Goal: Contribute content

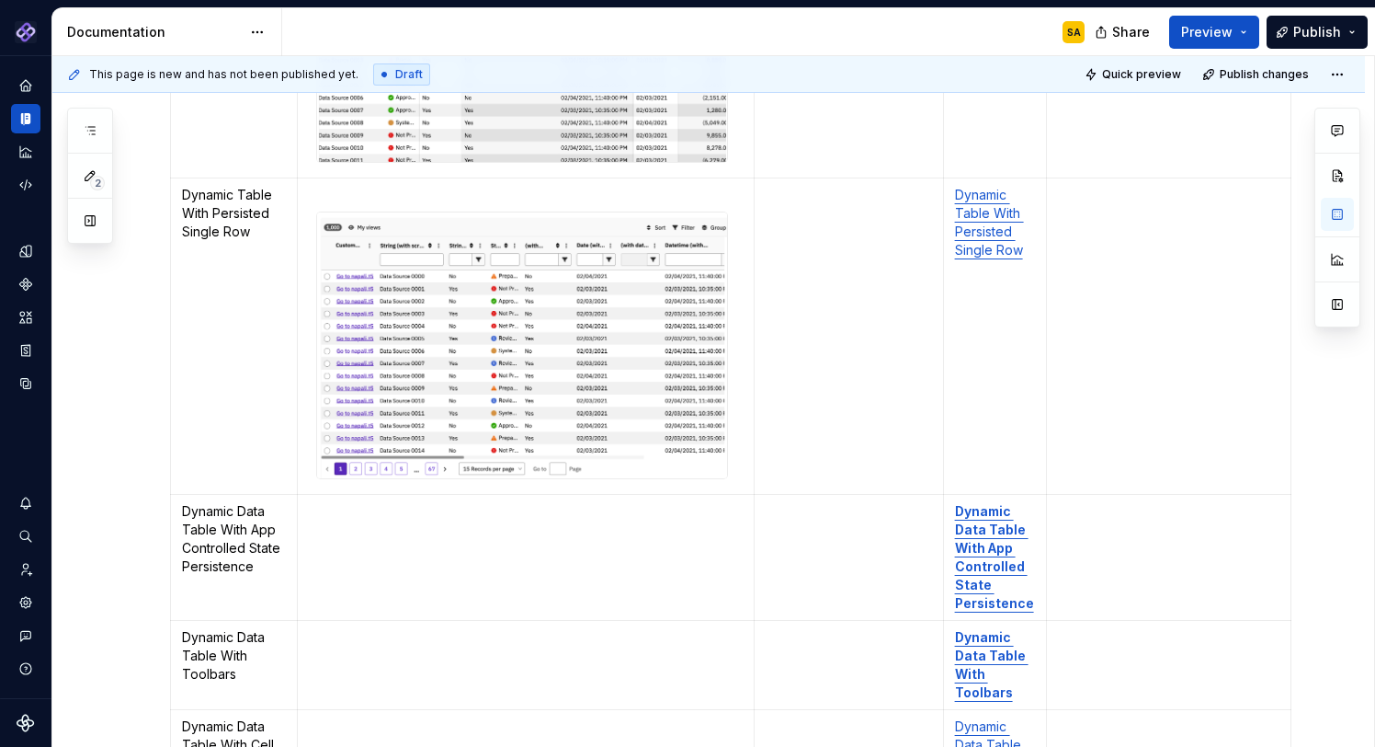
scroll to position [1676, 0]
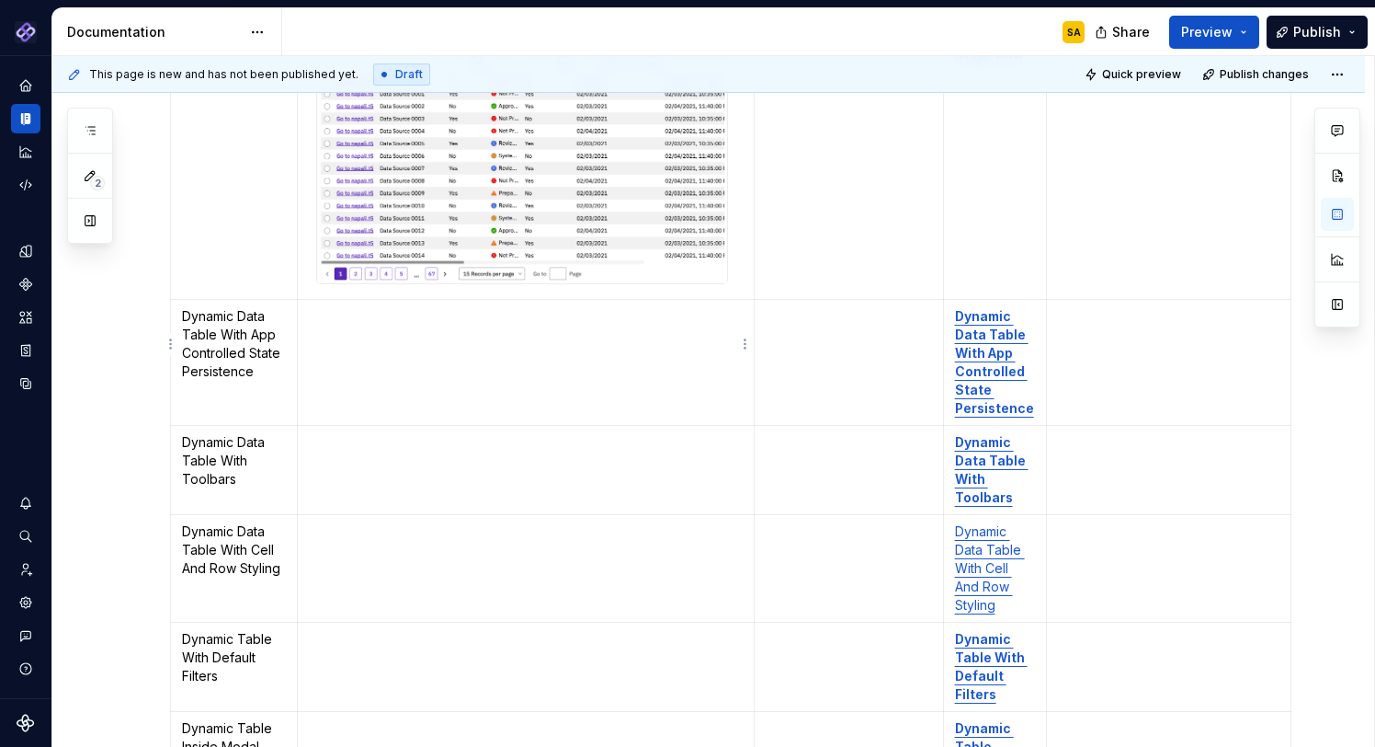
click at [428, 324] on td "To enrich screen reader interactions, please activate Accessibility in Grammarl…" at bounding box center [526, 363] width 457 height 126
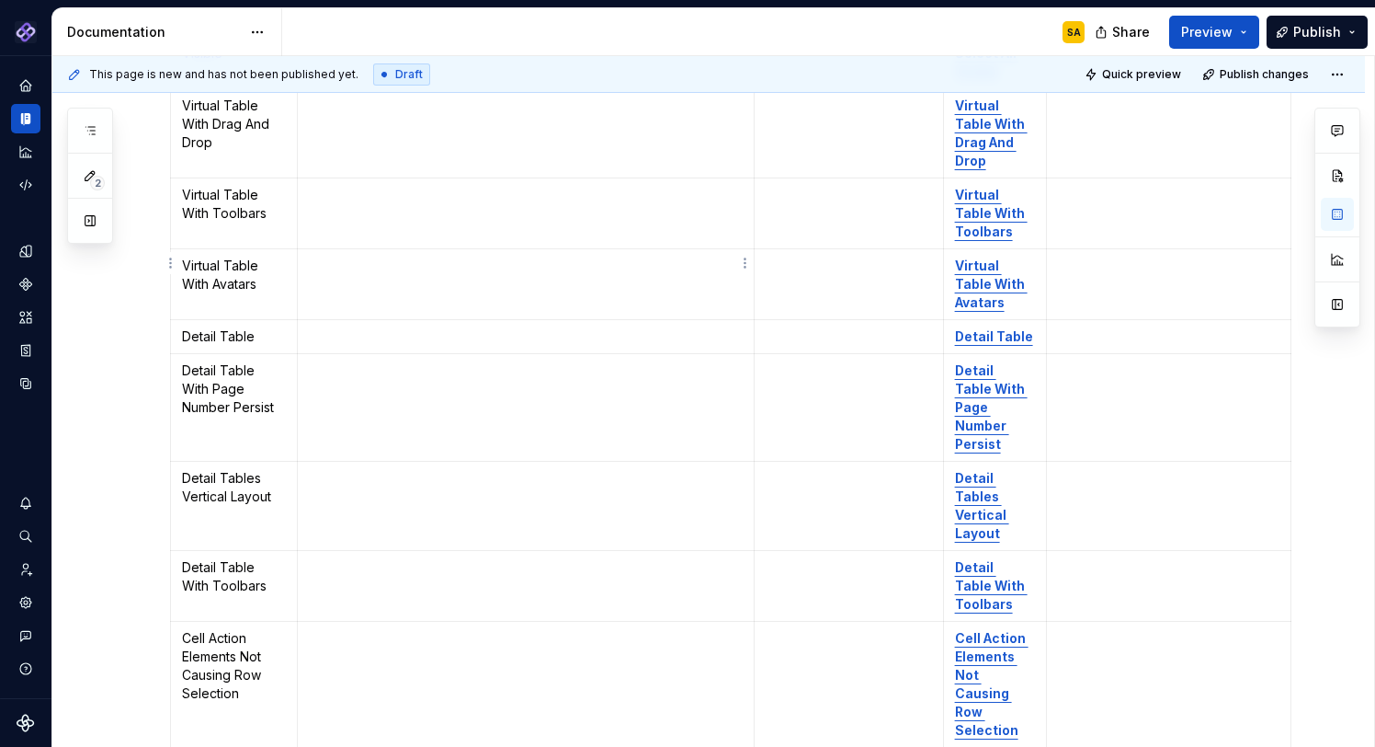
click at [336, 327] on p "To enrich screen reader interactions, please activate Accessibility in Grammarl…" at bounding box center [526, 336] width 434 height 18
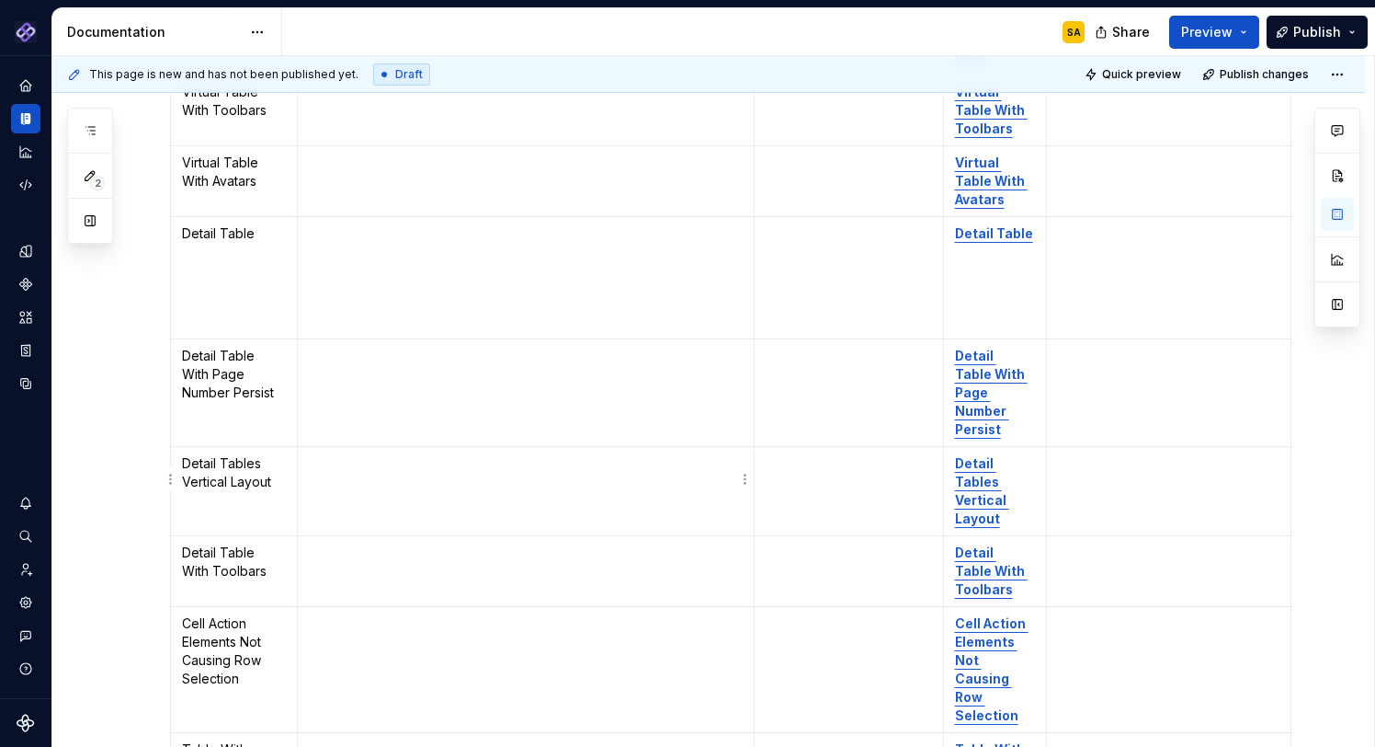
click at [366, 543] on p "To enrich screen reader interactions, please activate Accessibility in Grammarl…" at bounding box center [526, 552] width 434 height 18
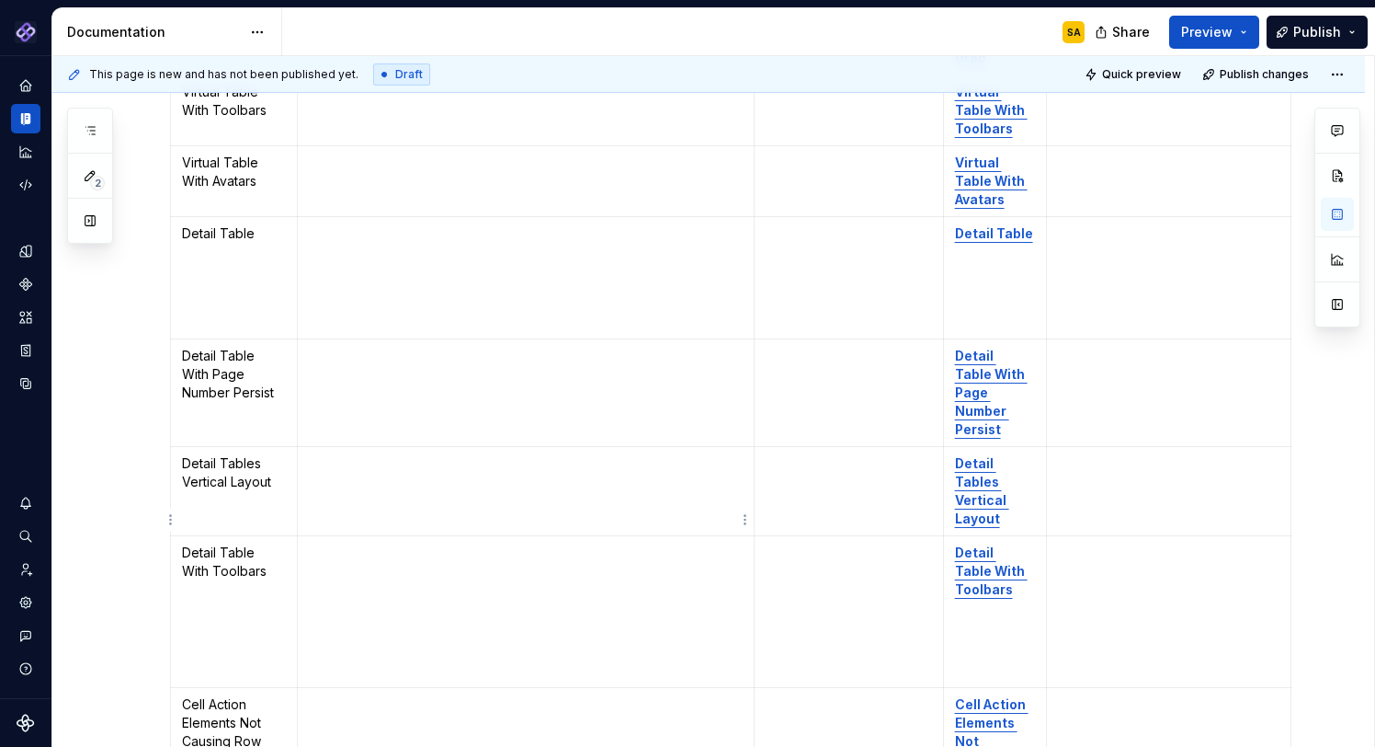
click at [394, 564] on td "To enrich screen reader interactions, please activate Accessibility in Grammarl…" at bounding box center [526, 612] width 457 height 152
click at [375, 688] on td "To enrich screen reader interactions, please activate Accessibility in Grammarl…" at bounding box center [526, 751] width 457 height 126
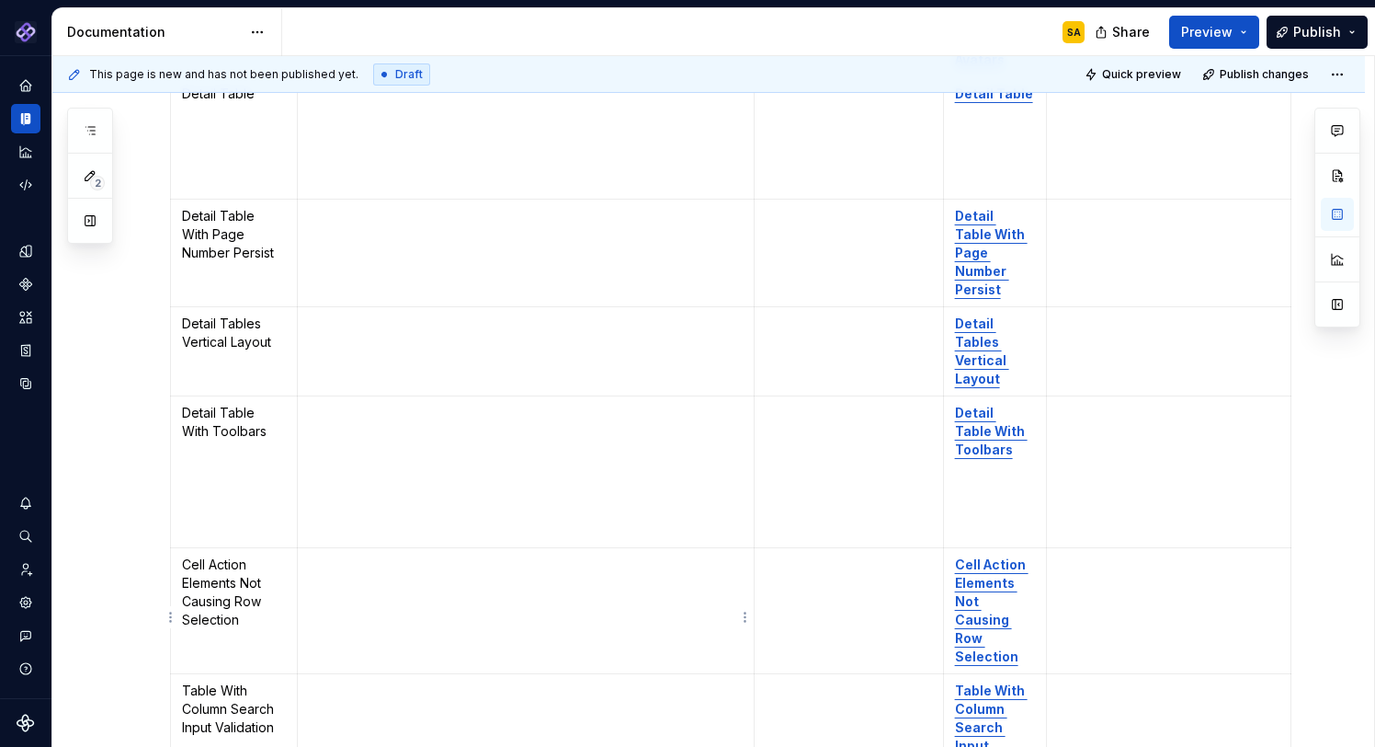
click at [363, 614] on p "To enrich screen reader interactions, please activate Accessibility in Grammarl…" at bounding box center [526, 623] width 434 height 18
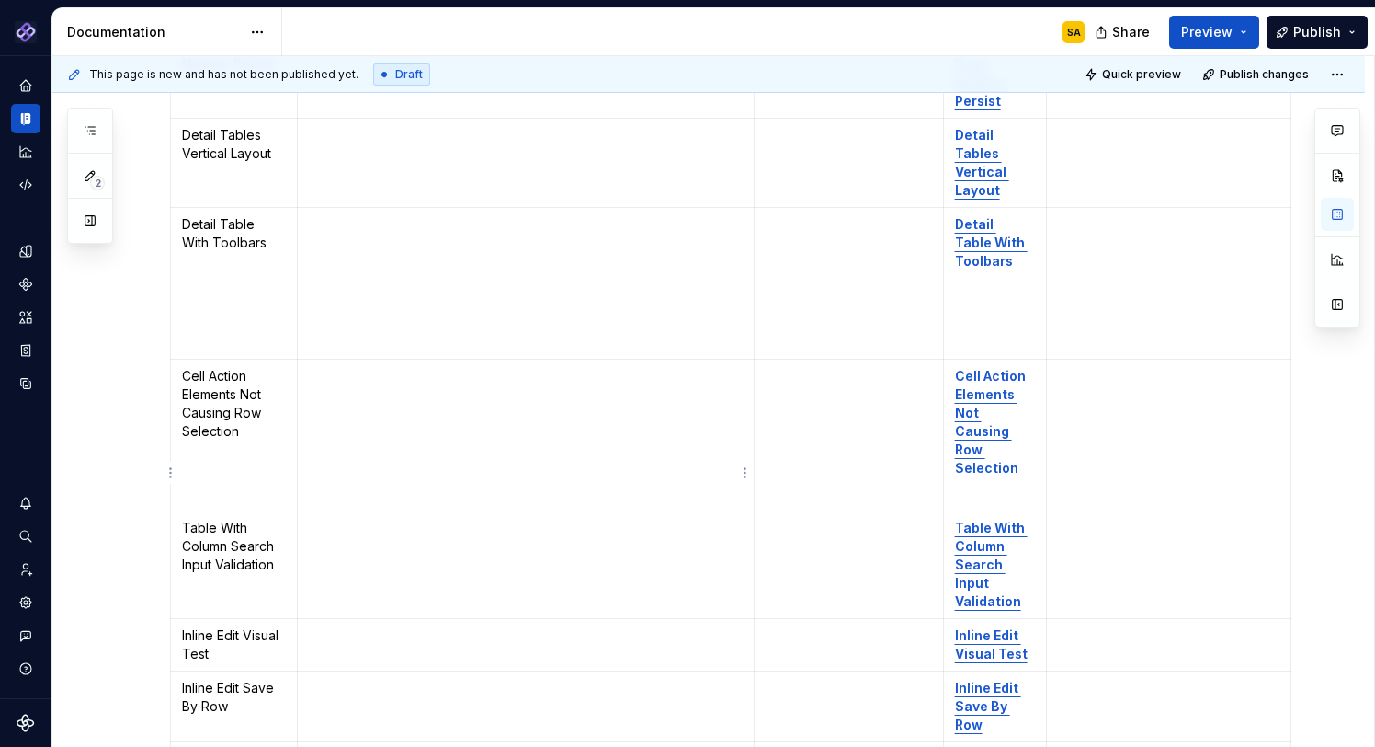
click at [346, 619] on td "To enrich screen reader interactions, please activate Accessibility in Grammarl…" at bounding box center [526, 645] width 457 height 52
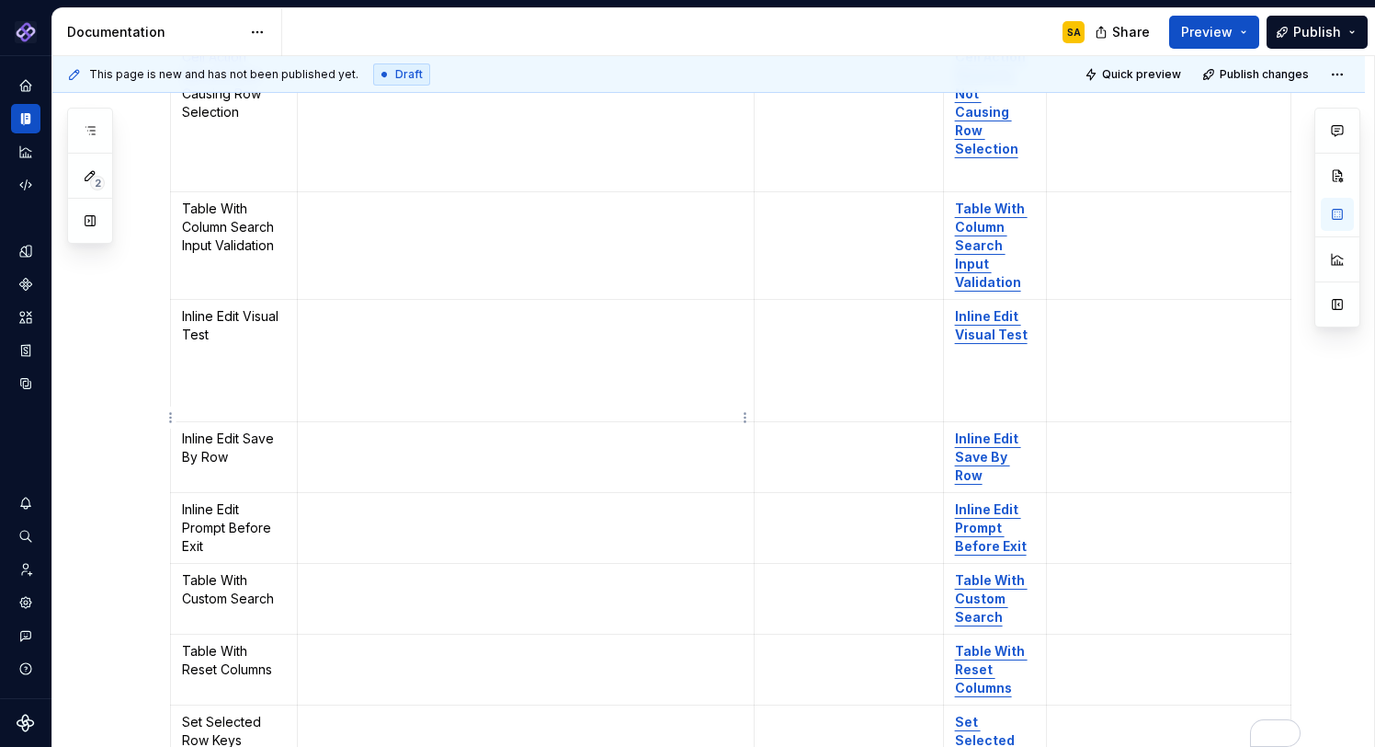
click at [349, 429] on p "To enrich screen reader interactions, please activate Accessibility in Grammarl…" at bounding box center [526, 438] width 434 height 18
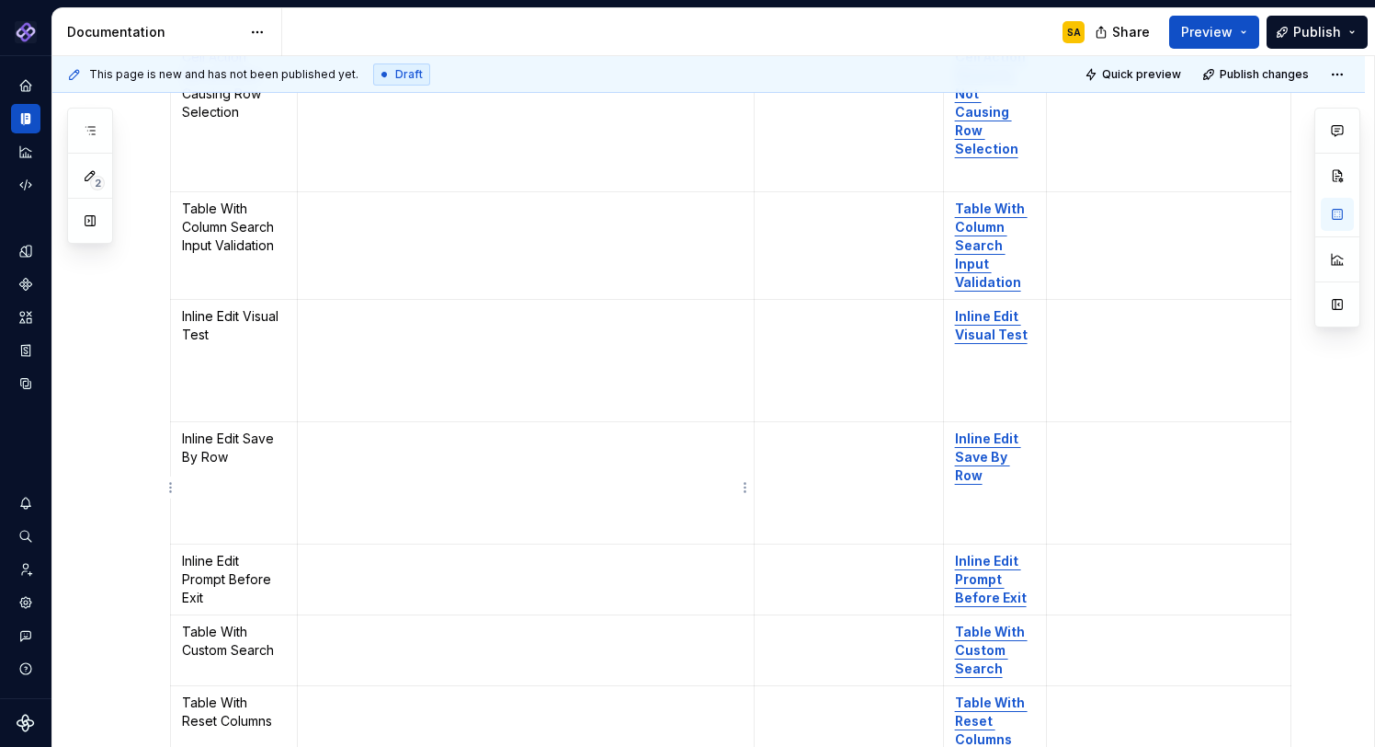
click at [338, 544] on td "To enrich screen reader interactions, please activate Accessibility in Grammarl…" at bounding box center [526, 579] width 457 height 71
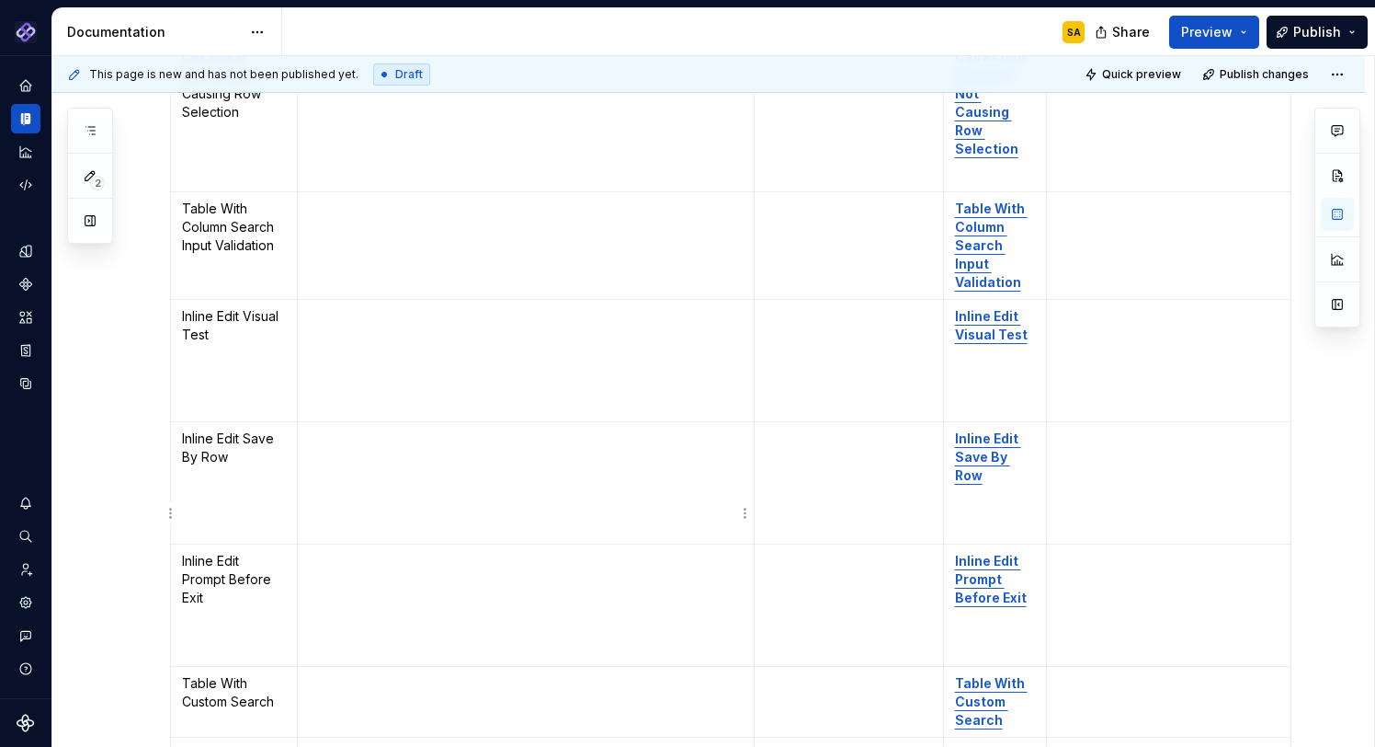
click at [351, 667] on td "To enrich screen reader interactions, please activate Accessibility in Grammarl…" at bounding box center [526, 702] width 457 height 71
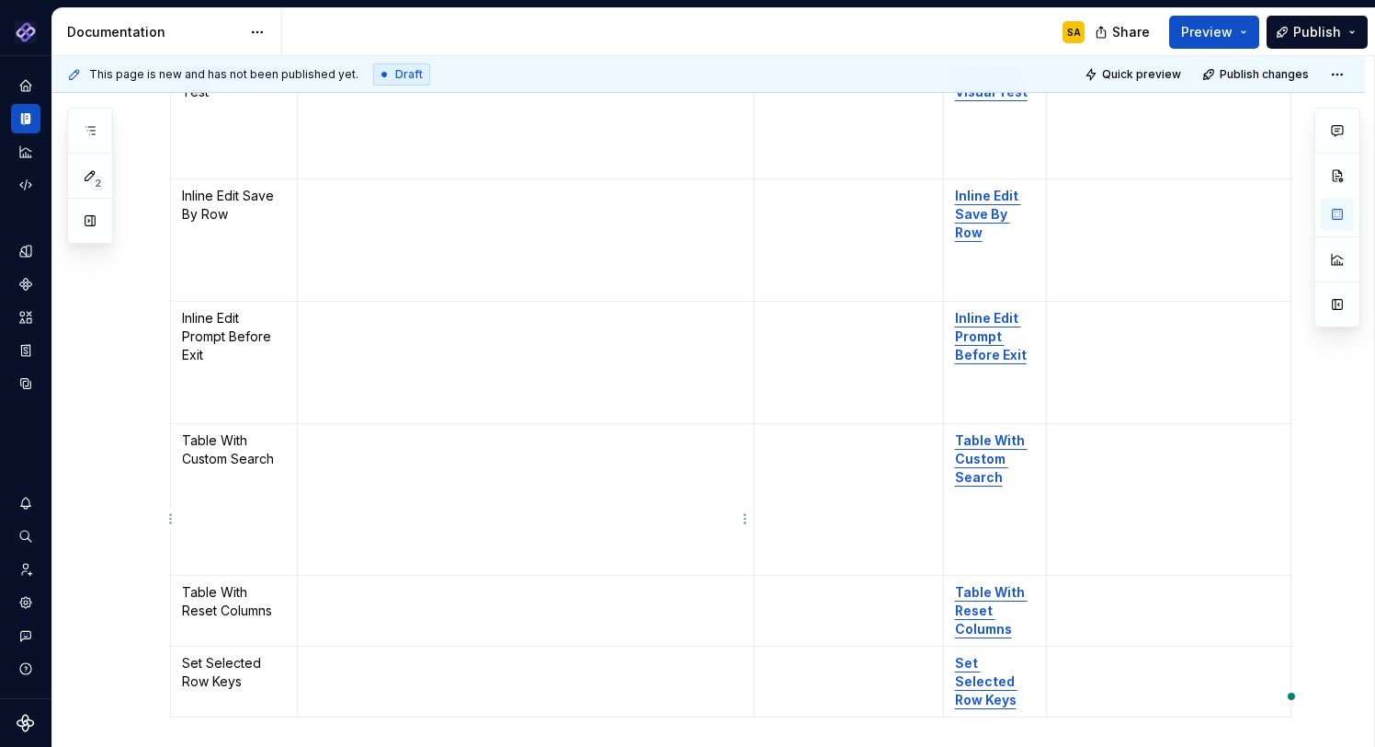
click at [434, 576] on td "To enrich screen reader interactions, please activate Accessibility in Grammarl…" at bounding box center [526, 611] width 457 height 71
click at [369, 698] on td "To enrich screen reader interactions, please activate Accessibility in Grammarl…" at bounding box center [526, 733] width 457 height 71
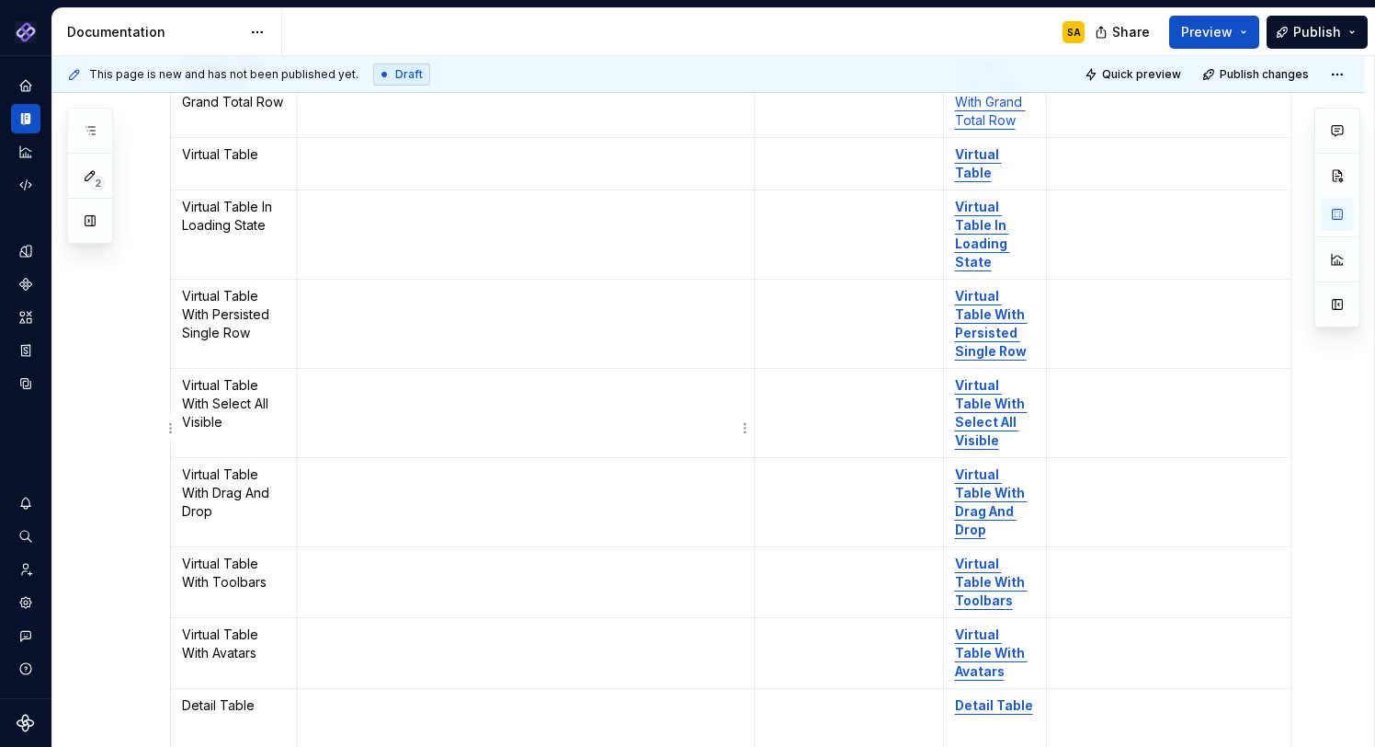
click at [373, 547] on td "To enrich screen reader interactions, please activate Accessibility in Grammarl…" at bounding box center [526, 582] width 457 height 71
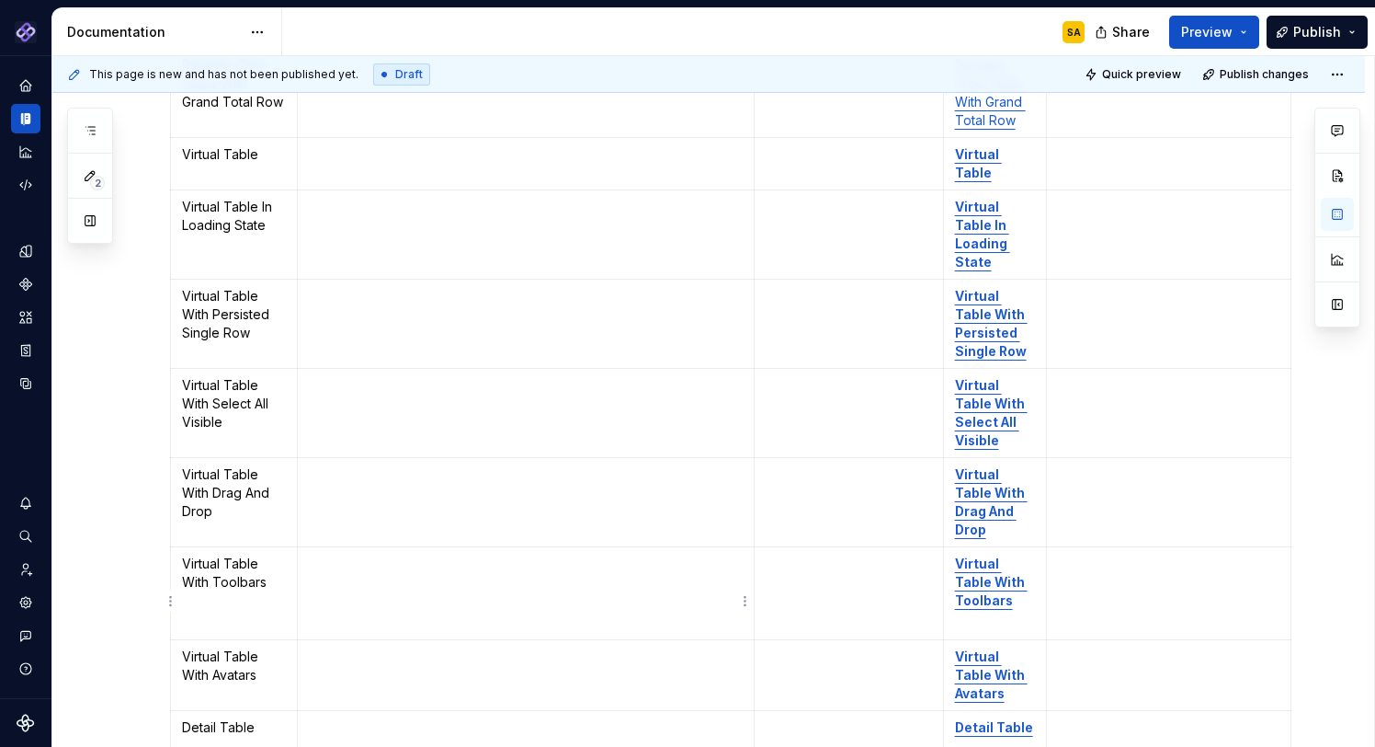
click at [382, 640] on td "To enrich screen reader interactions, please activate Accessibility in Grammarl…" at bounding box center [526, 675] width 457 height 71
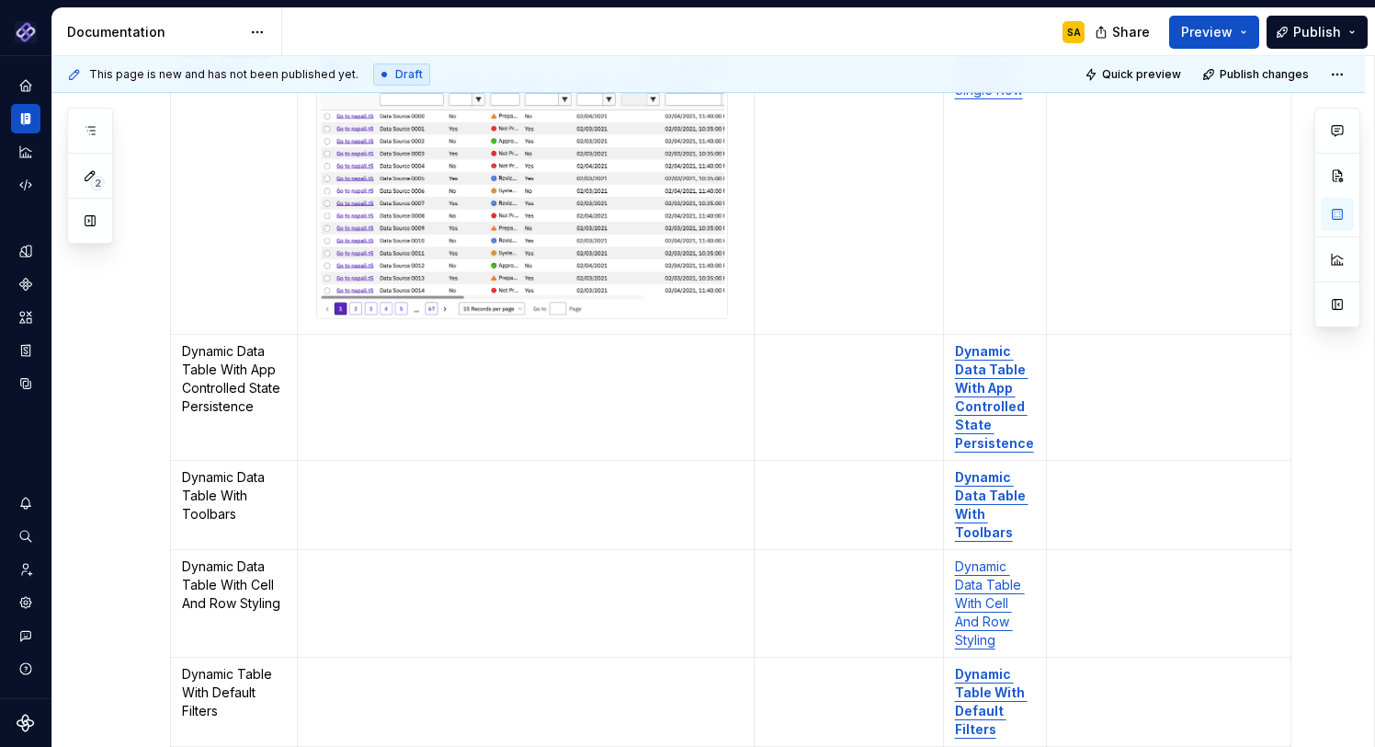
scroll to position [1743, 0]
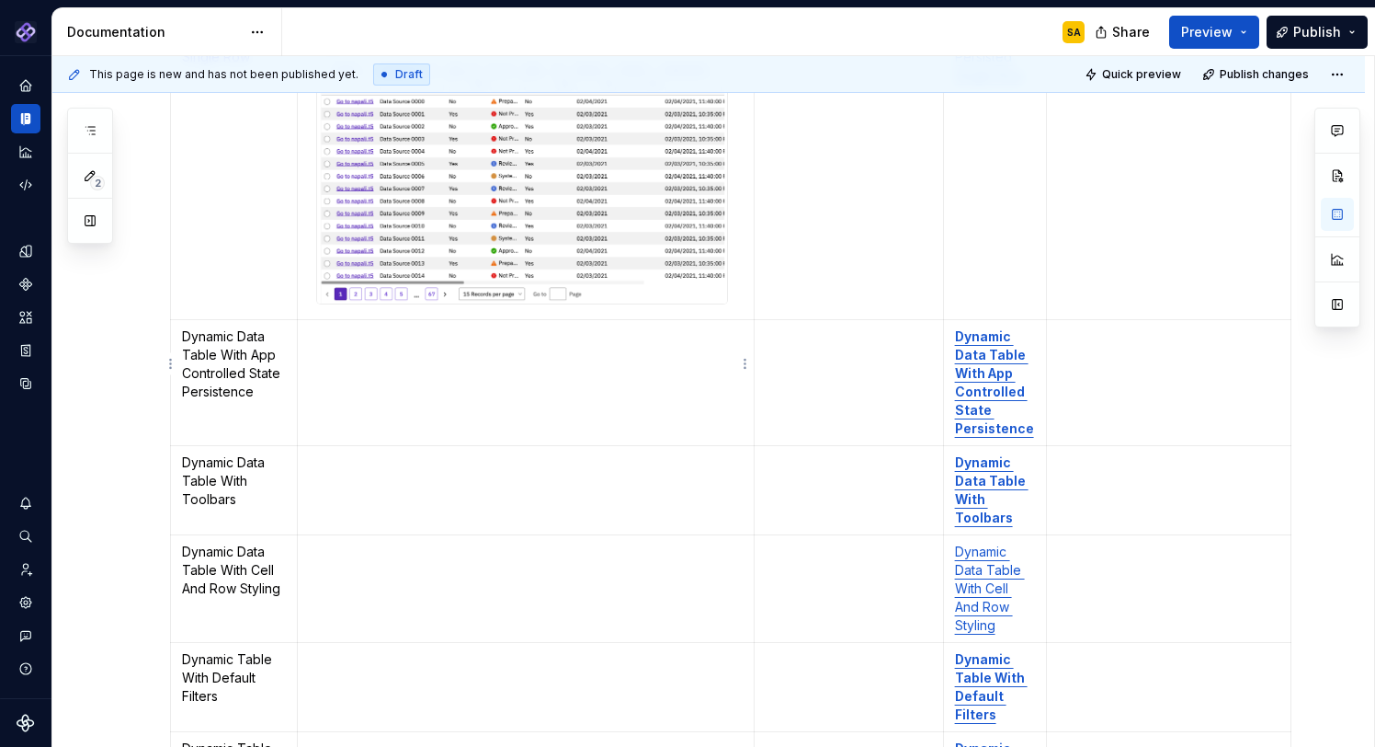
click at [370, 327] on p "To enrich screen reader interactions, please activate Accessibility in Grammarl…" at bounding box center [526, 336] width 434 height 18
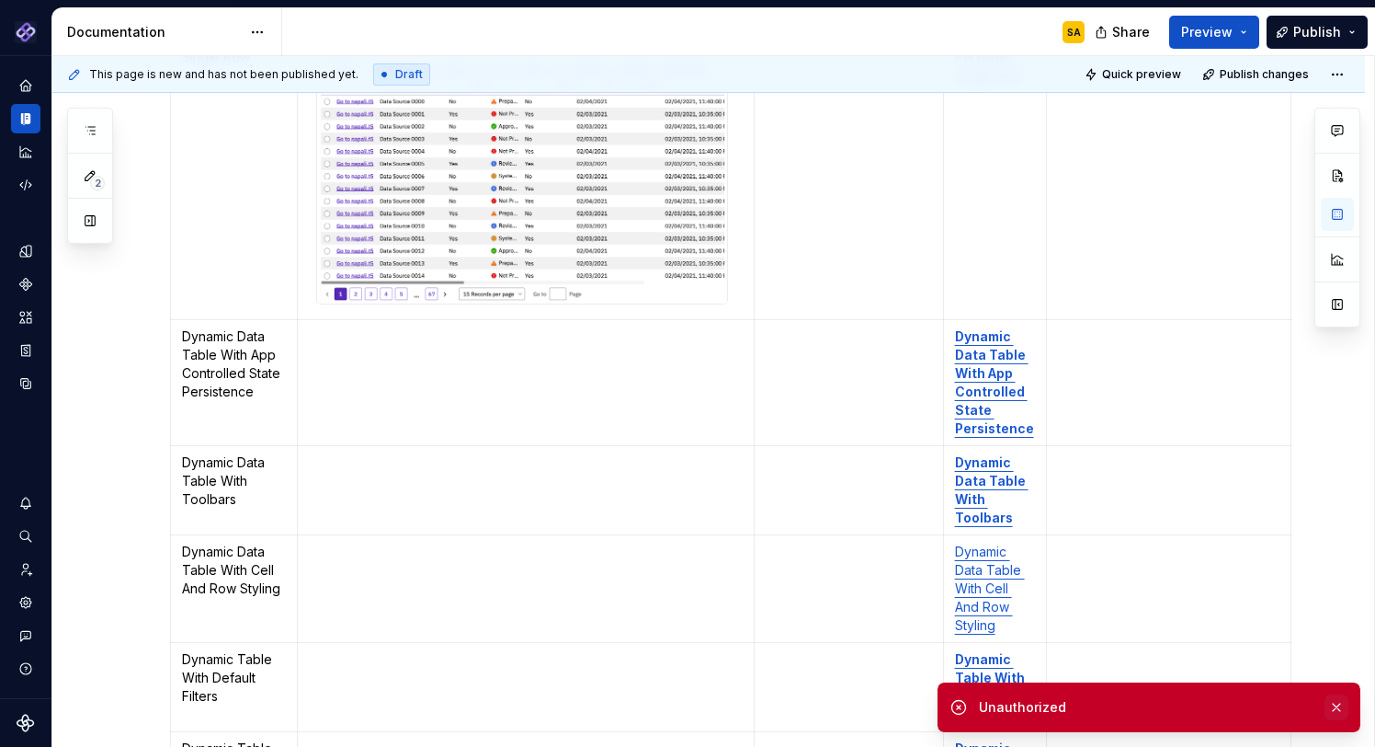
click at [1345, 708] on button "button" at bounding box center [1337, 707] width 24 height 26
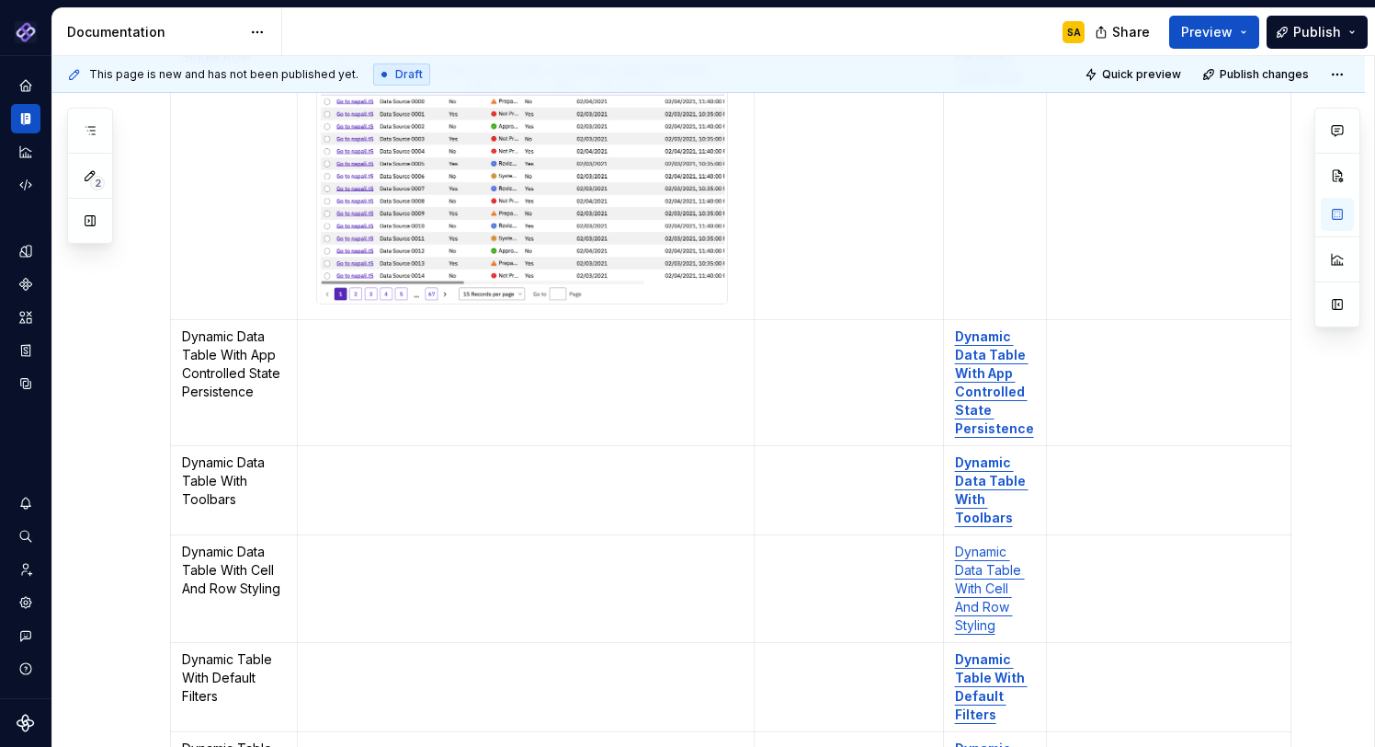
click at [0, 0] on div "Pantheon SA Design system data Documentation SA Share Preview Publish 2 Pages A…" at bounding box center [0, 0] width 0 height 0
click at [462, 349] on td "To enrich screen reader interactions, please activate Accessibility in Grammarl…" at bounding box center [526, 383] width 457 height 126
type textarea "*"
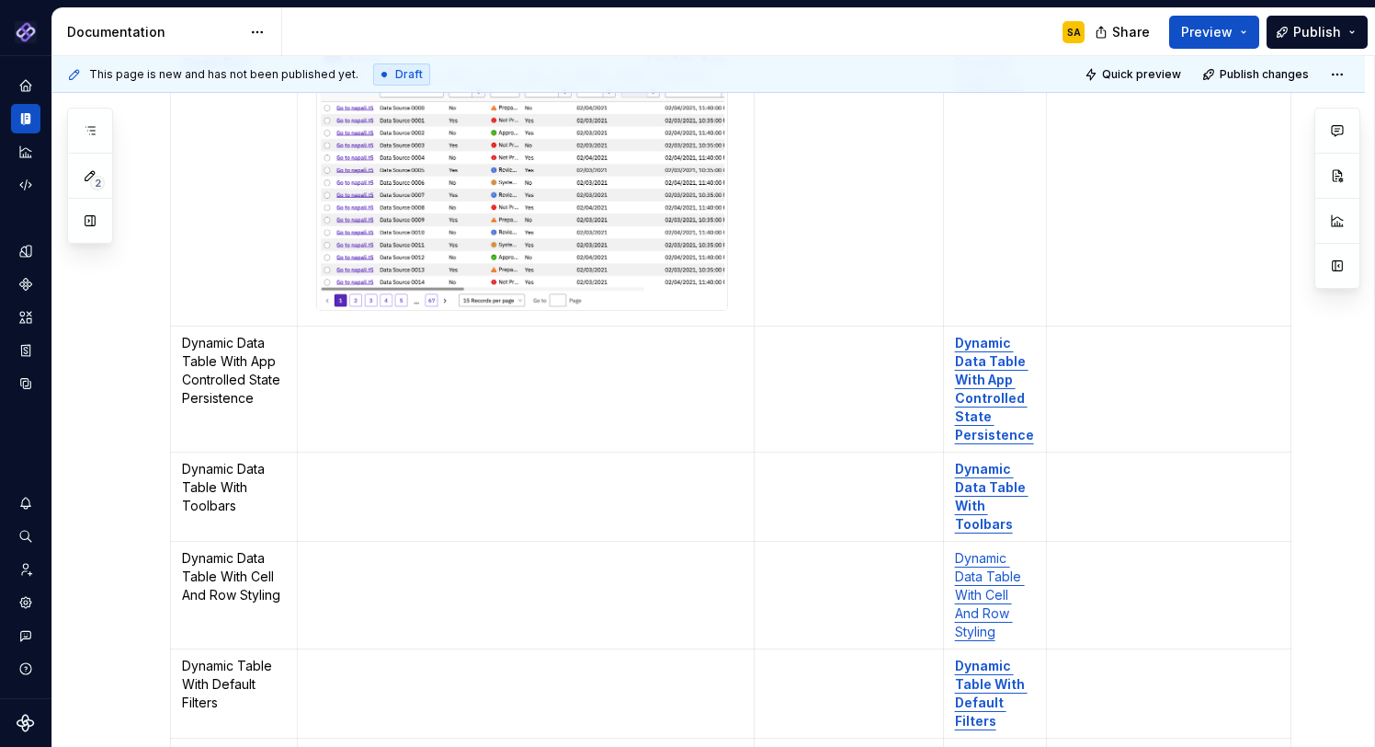
scroll to position [1749, 0]
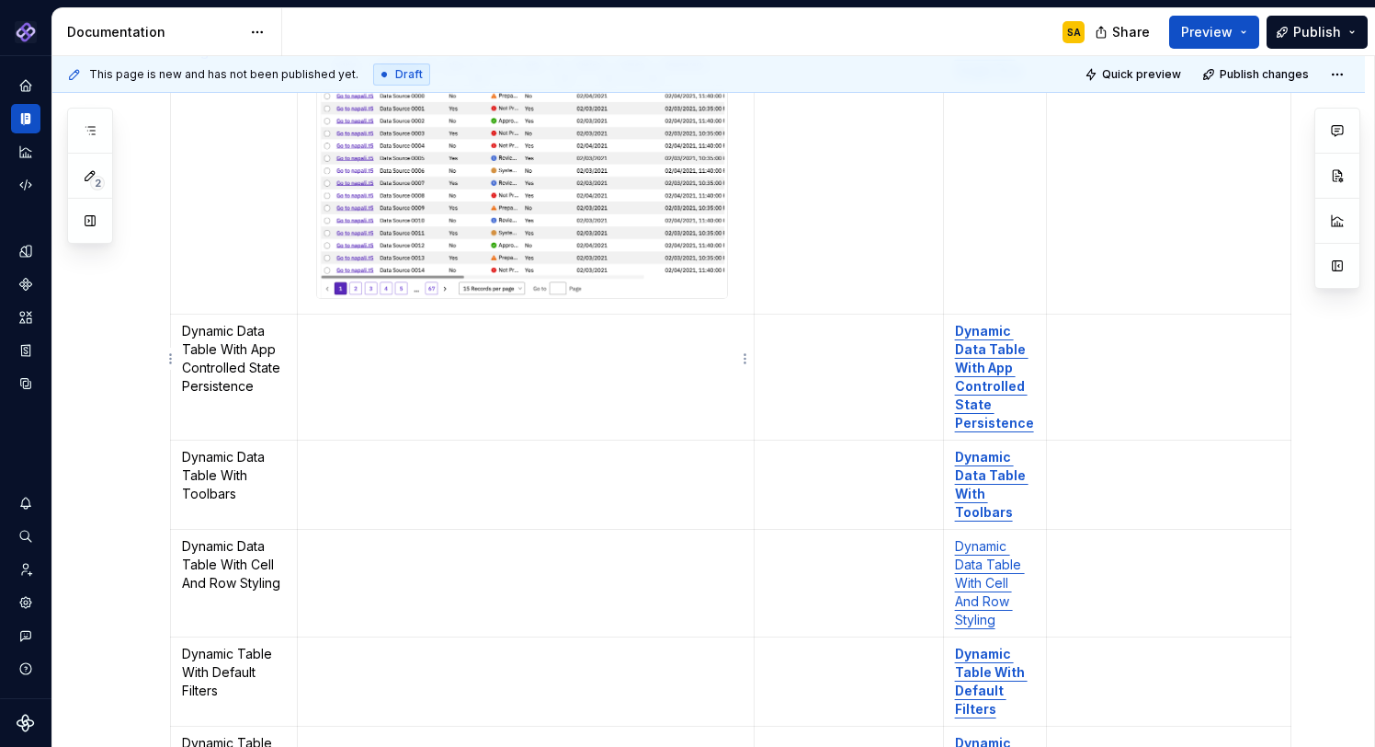
click at [426, 348] on td at bounding box center [526, 377] width 457 height 126
click at [371, 327] on td "To enrich screen reader interactions, please activate Accessibility in Grammarl…" at bounding box center [526, 377] width 457 height 126
click at [747, 358] on html "Pantheon SA Design system data Documentation SA Share Preview Publish 2 Pages A…" at bounding box center [687, 373] width 1375 height 747
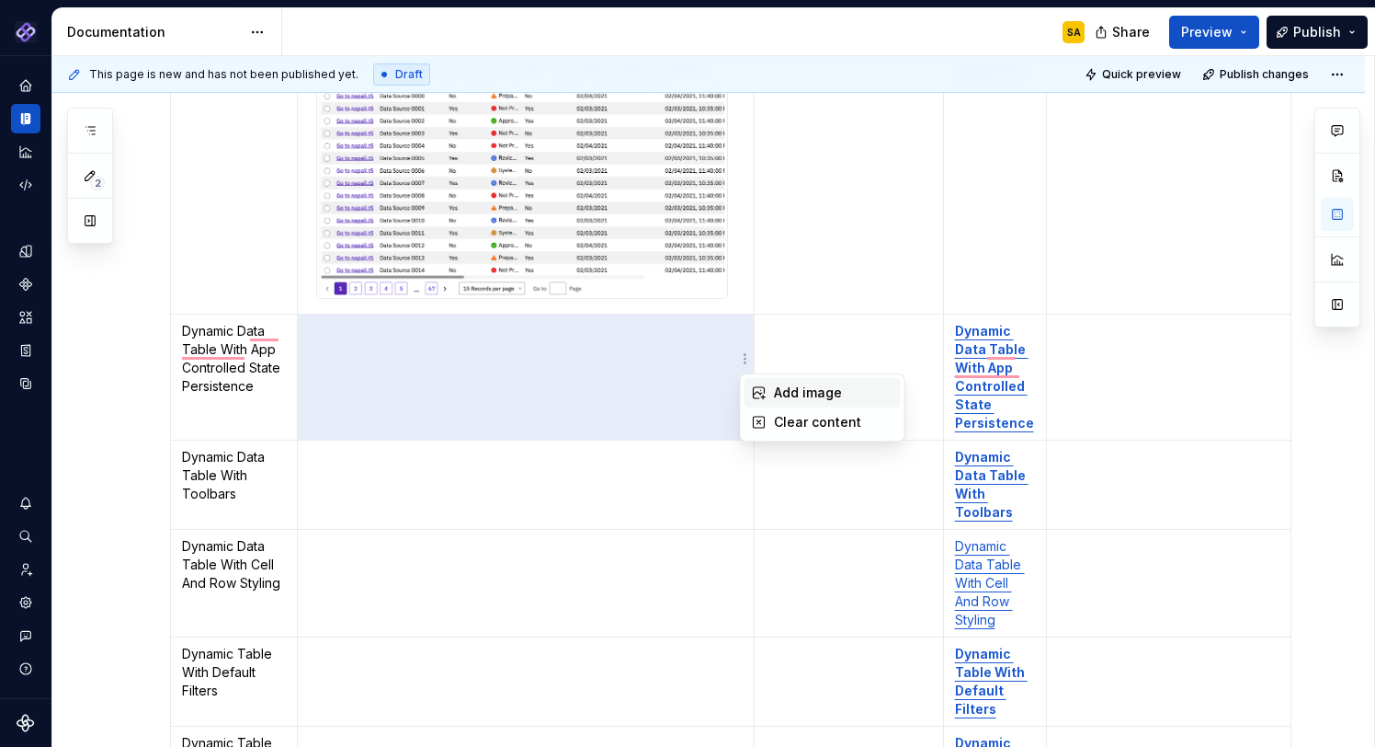
drag, startPoint x: 793, startPoint y: 384, endPoint x: 796, endPoint y: 396, distance: 12.3
click at [793, 384] on div "Add image" at bounding box center [834, 392] width 120 height 18
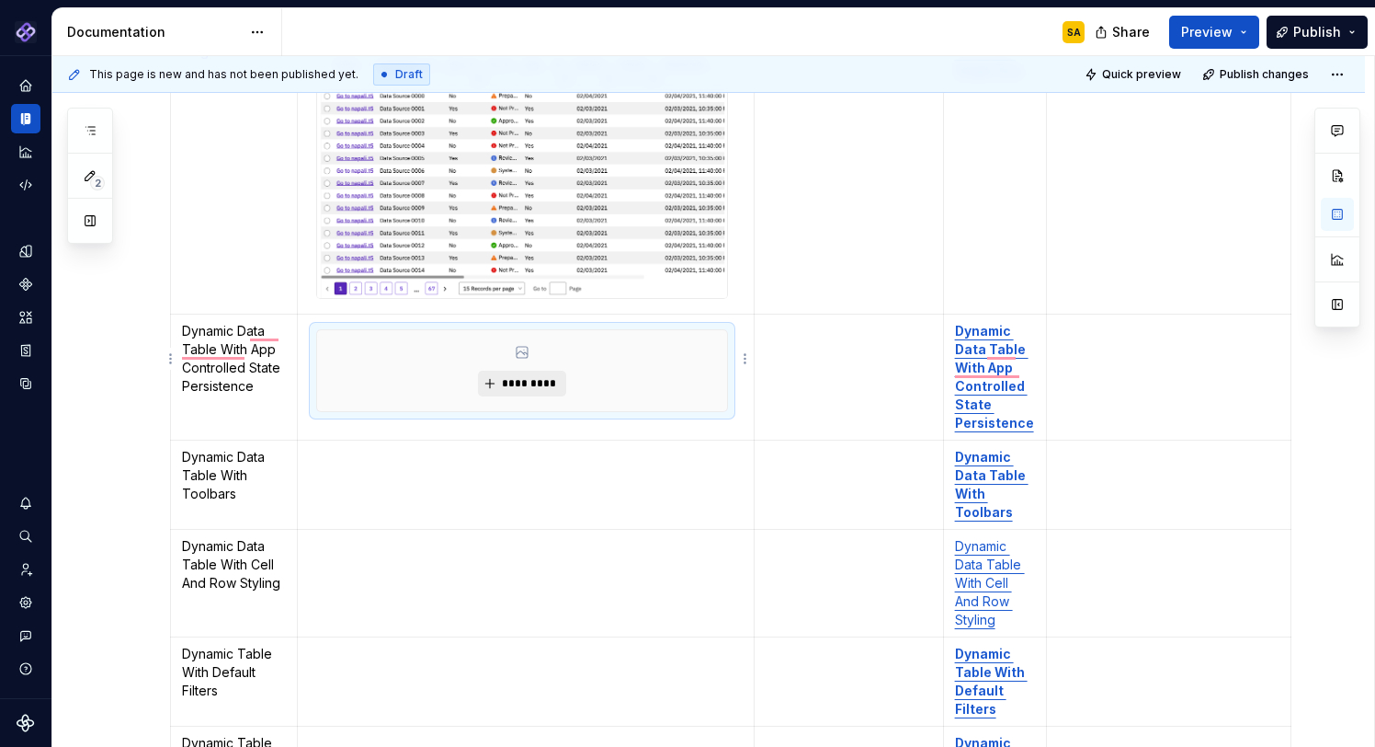
click at [526, 376] on span "*********" at bounding box center [529, 383] width 56 height 15
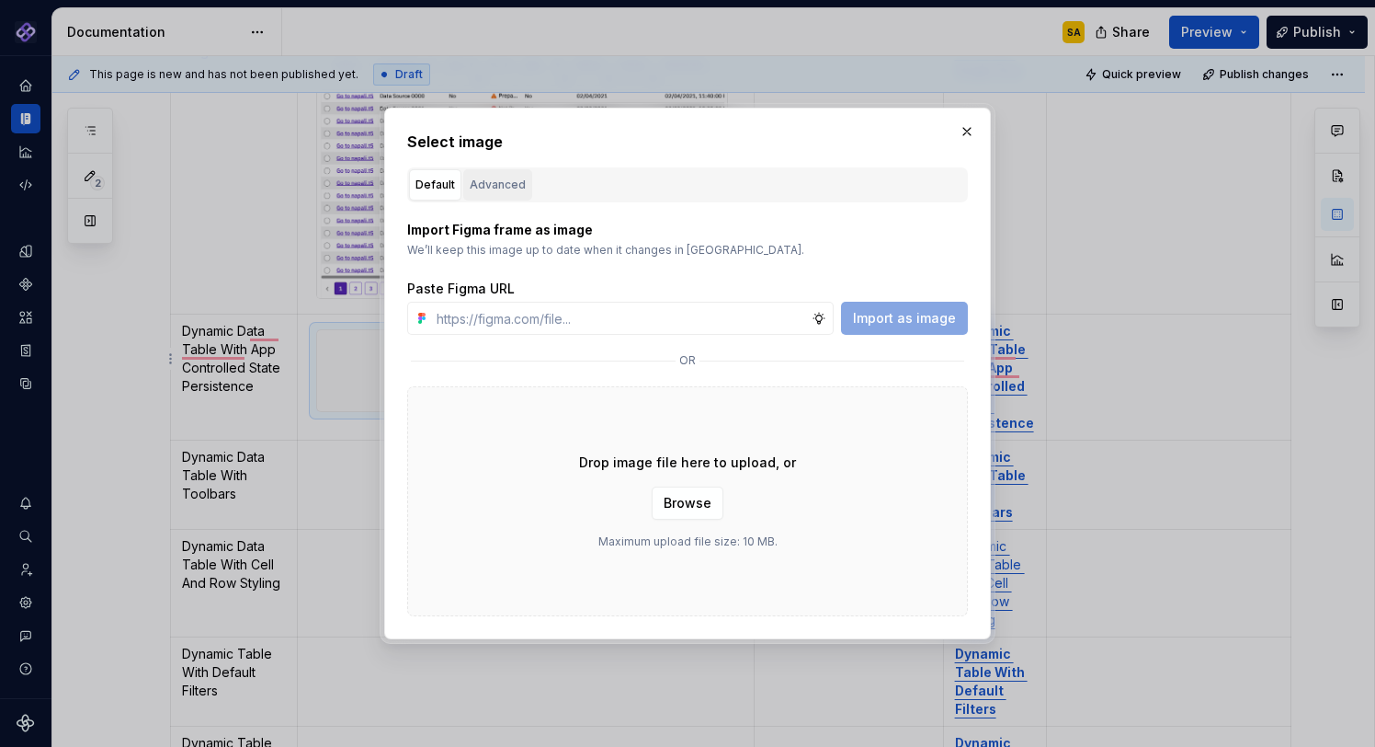
click at [502, 186] on div "Advanced" at bounding box center [498, 185] width 56 height 18
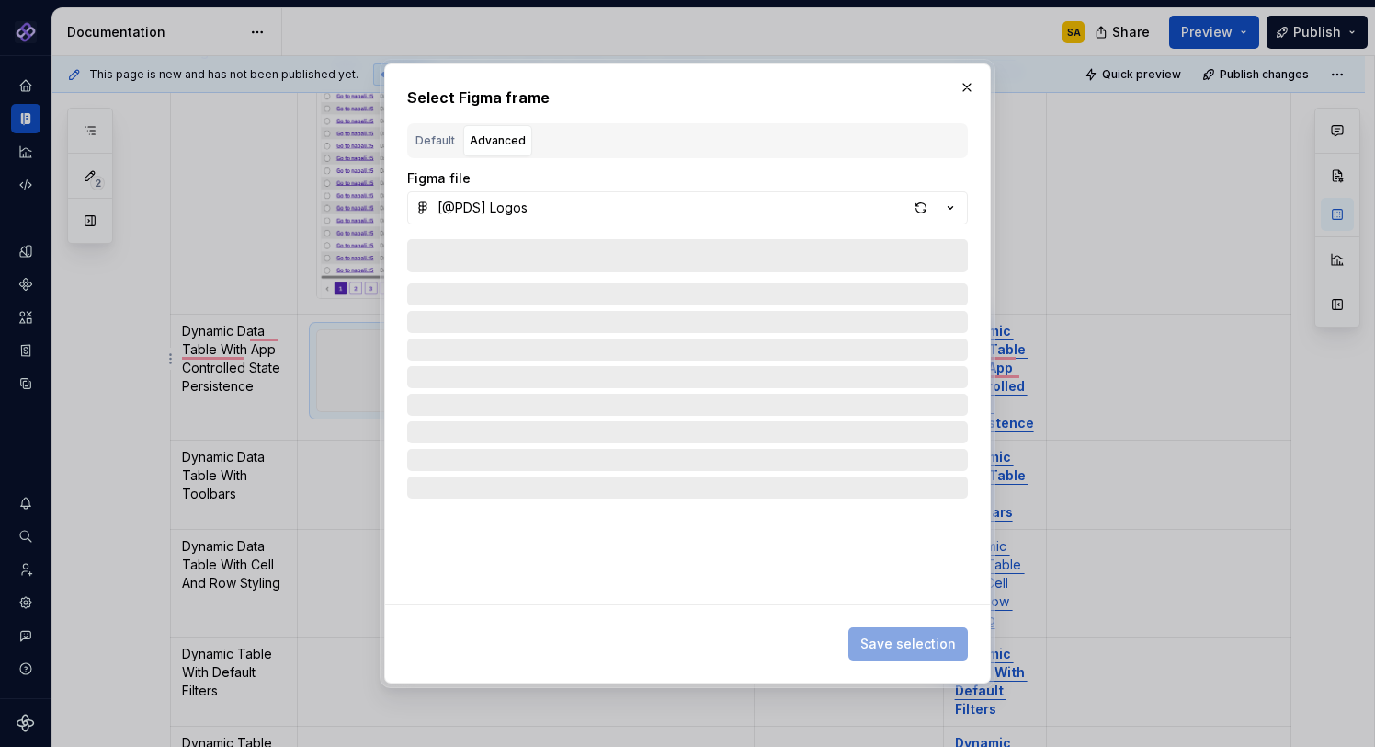
click at [446, 143] on div "Default" at bounding box center [436, 140] width 40 height 18
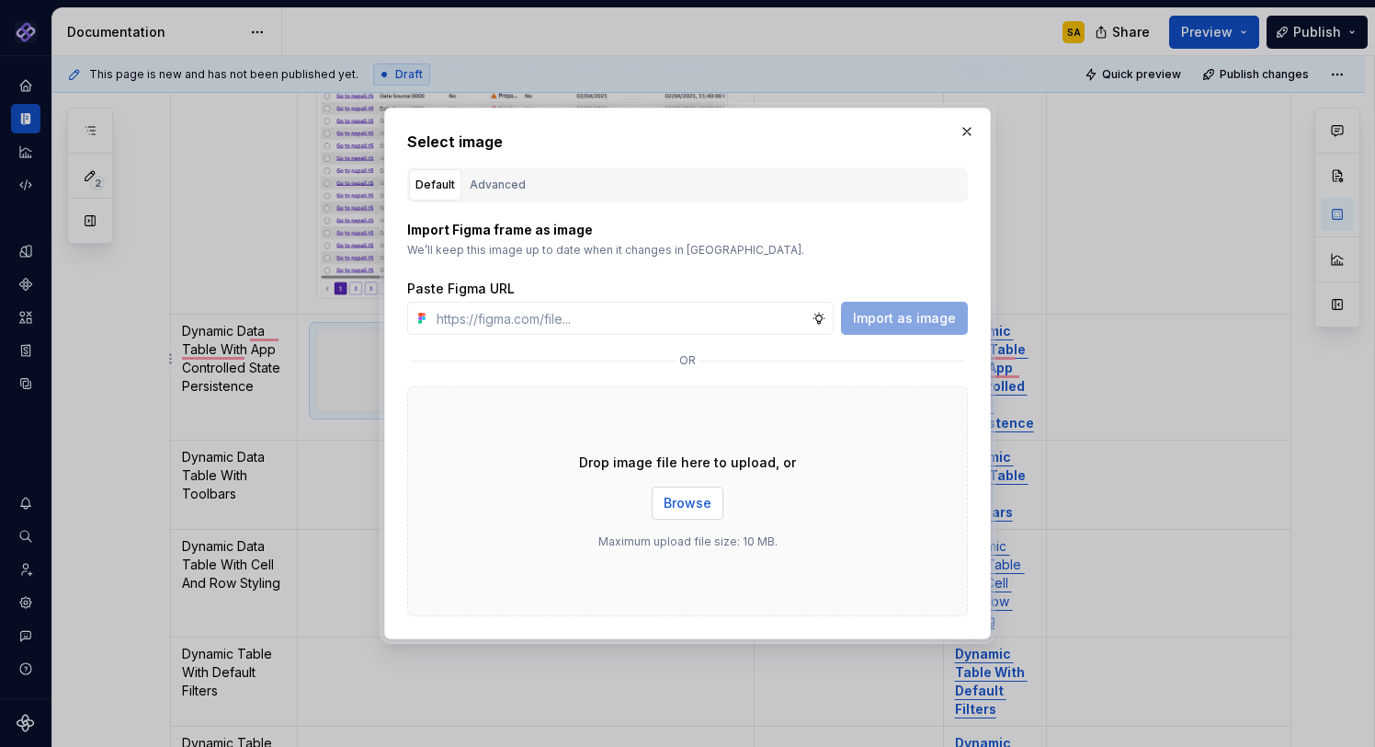
click at [693, 507] on span "Browse" at bounding box center [688, 503] width 48 height 18
click at [965, 130] on button "button" at bounding box center [967, 132] width 26 height 26
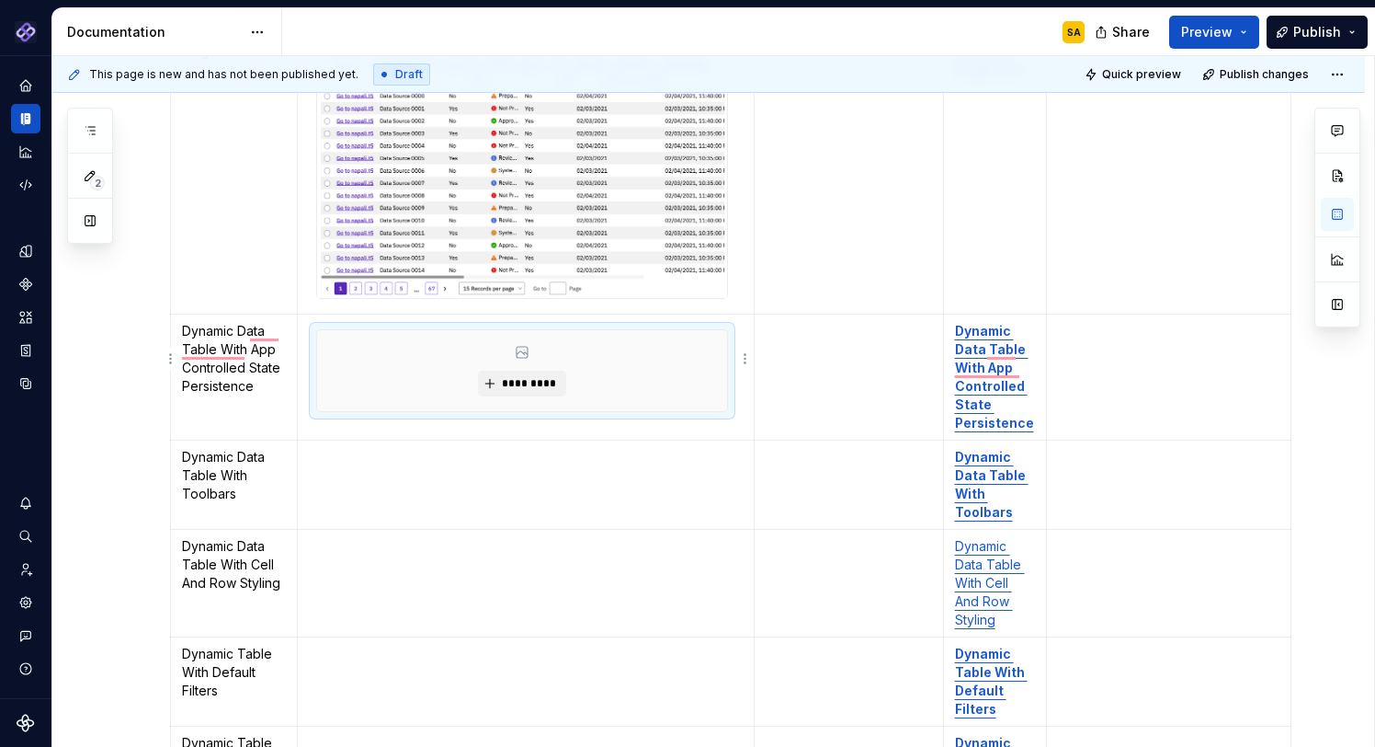
click at [659, 353] on div "*********" at bounding box center [522, 370] width 410 height 81
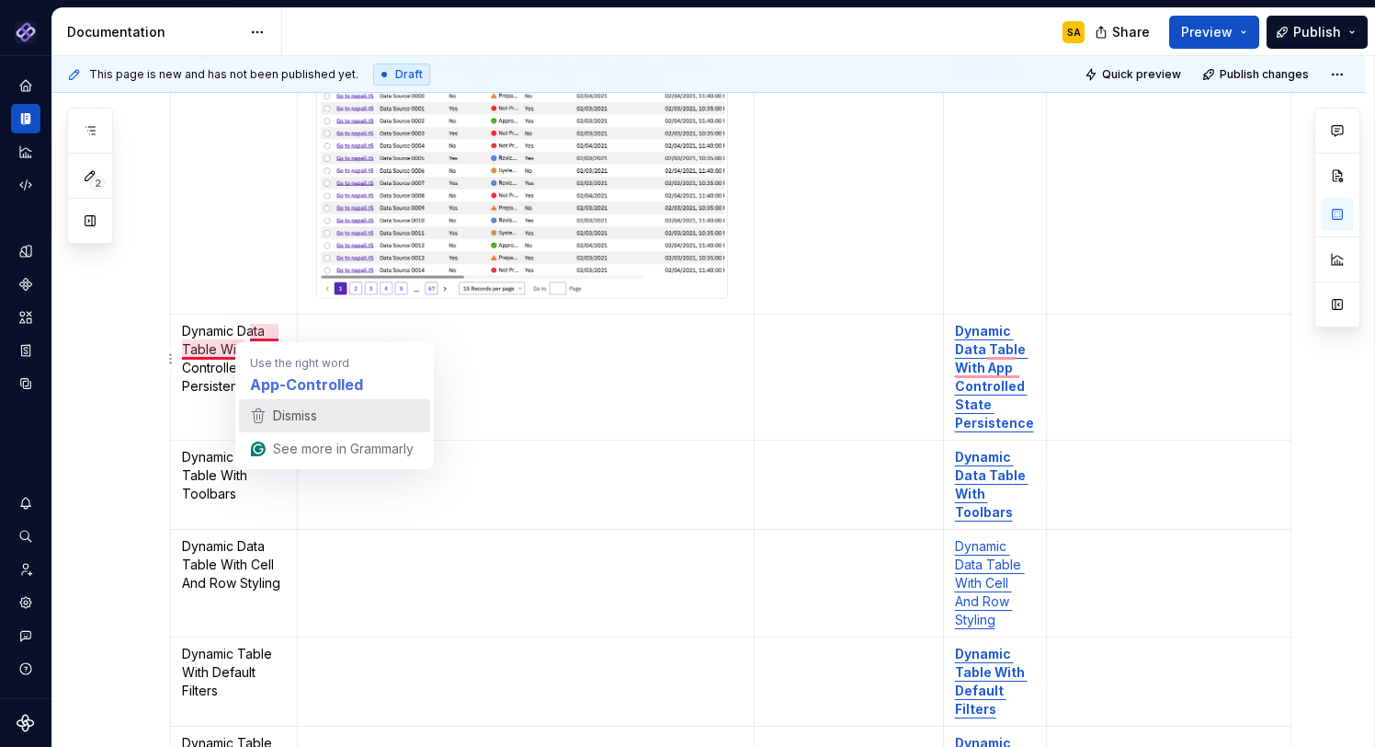
click at [298, 413] on span "Dismiss" at bounding box center [295, 415] width 44 height 16
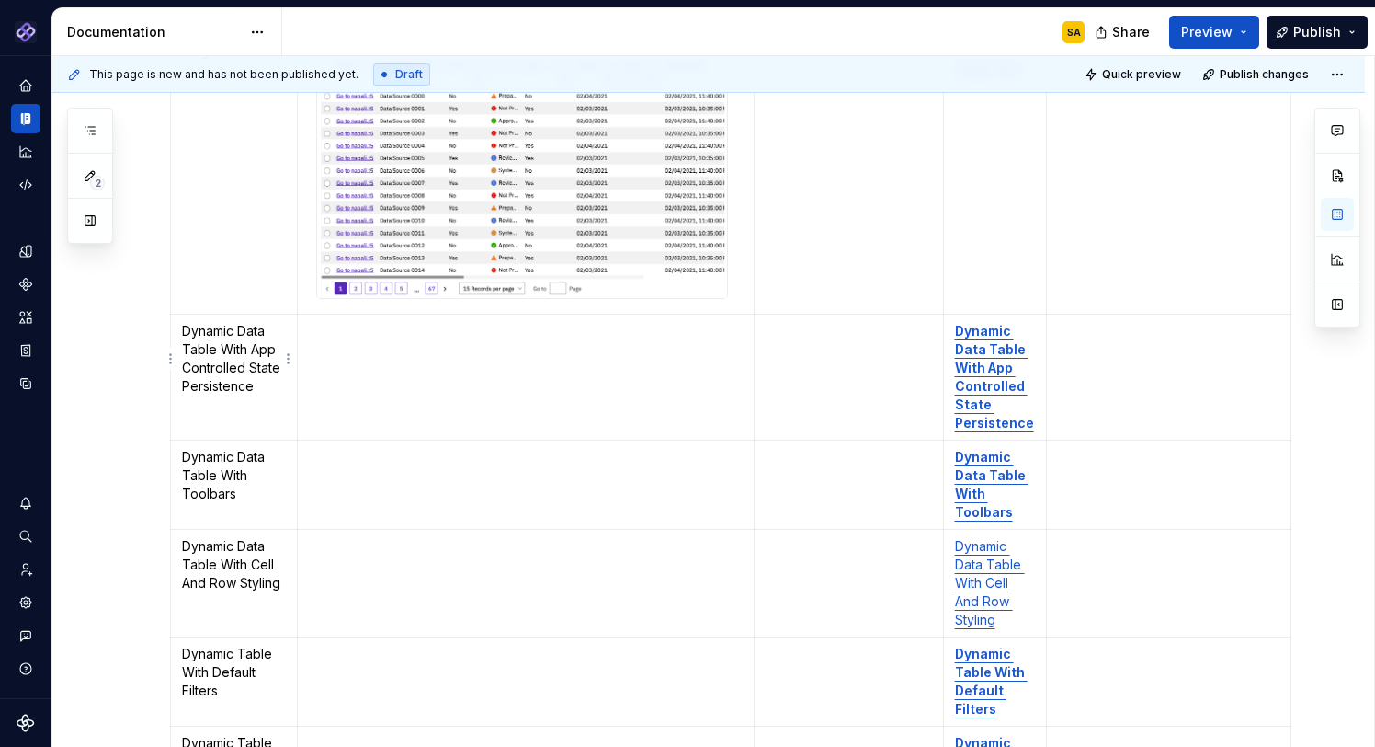
click at [0, 0] on span "******" at bounding box center [0, 0] width 0 height 0
click at [428, 345] on td "To enrich screen reader interactions, please activate Accessibility in Grammarl…" at bounding box center [526, 377] width 457 height 126
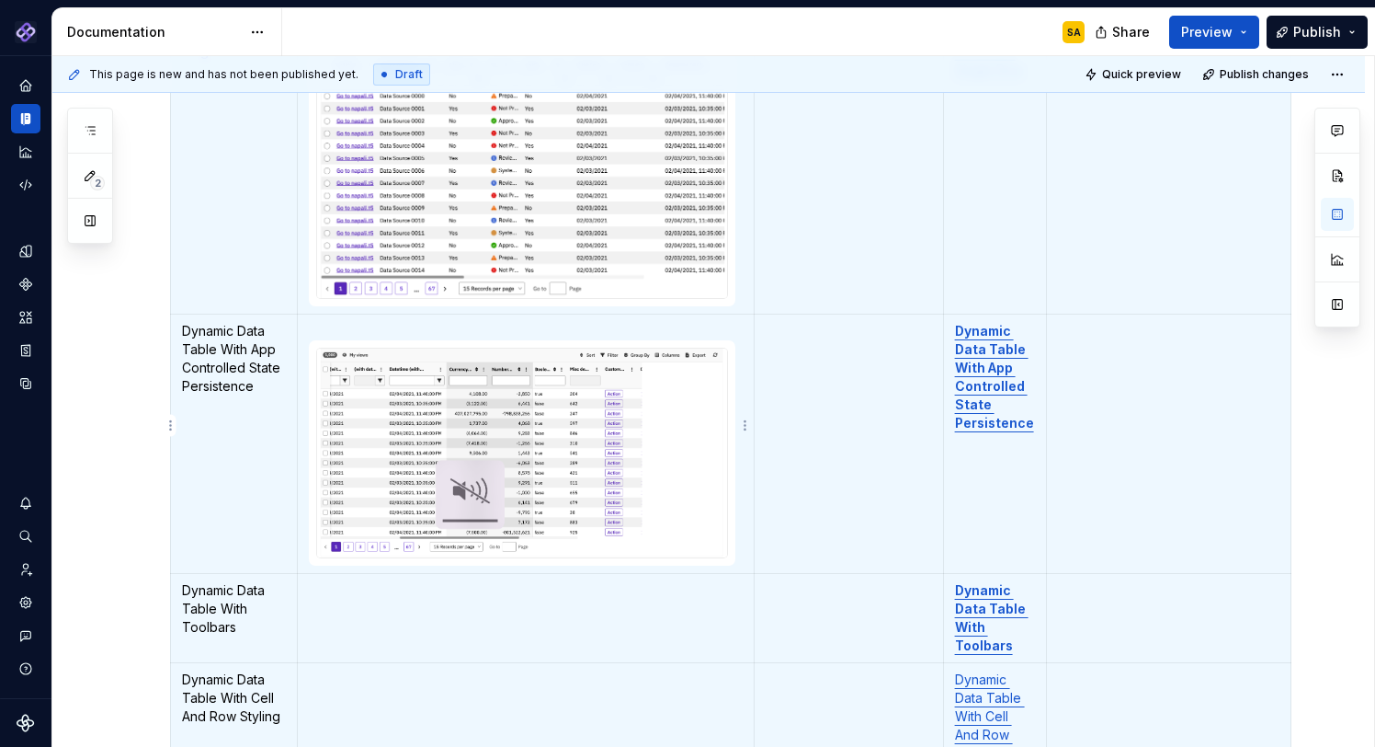
click at [554, 446] on img "To enrich screen reader interactions, please activate Accessibility in Grammarl…" at bounding box center [522, 452] width 410 height 209
click at [392, 322] on p "To enrich screen reader interactions, please activate Accessibility in Grammarl…" at bounding box center [526, 331] width 434 height 18
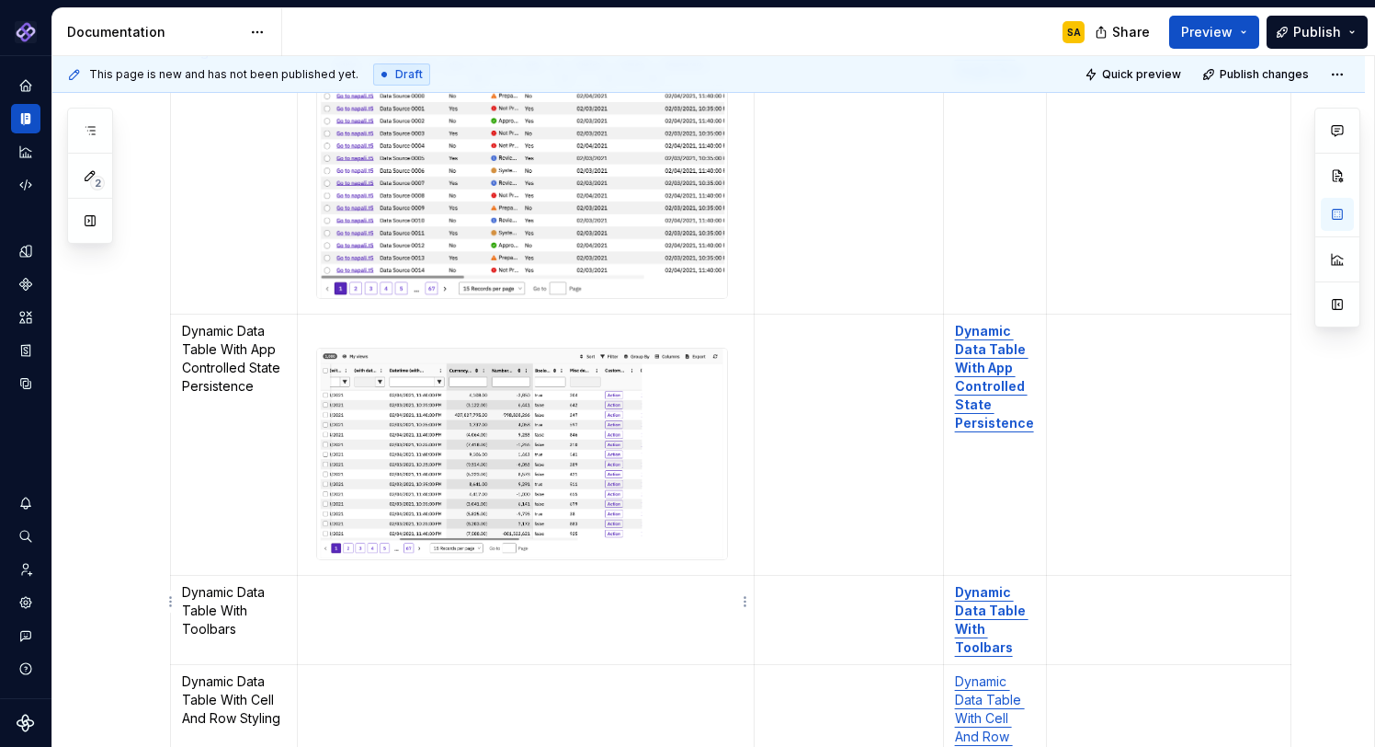
click at [452, 611] on td "To enrich screen reader interactions, please activate Accessibility in Grammarl…" at bounding box center [526, 620] width 457 height 89
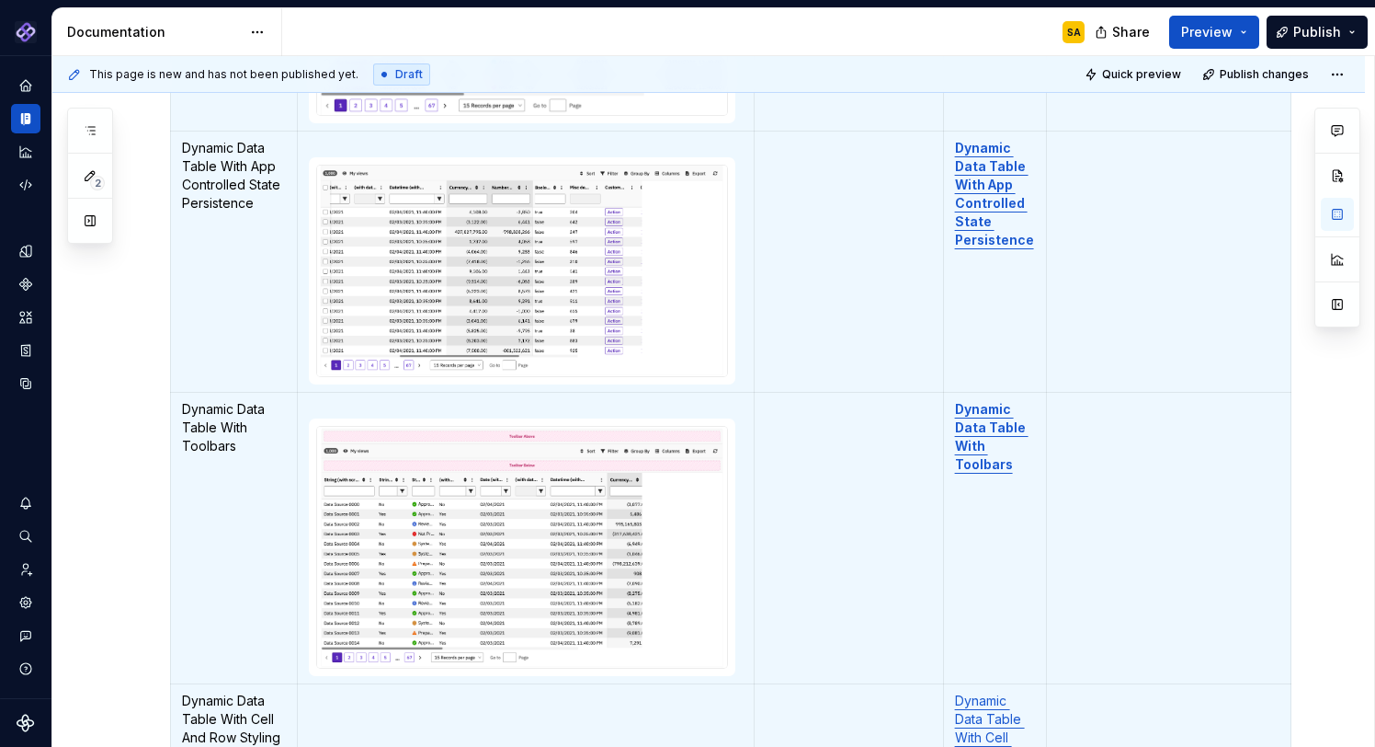
scroll to position [2195, 0]
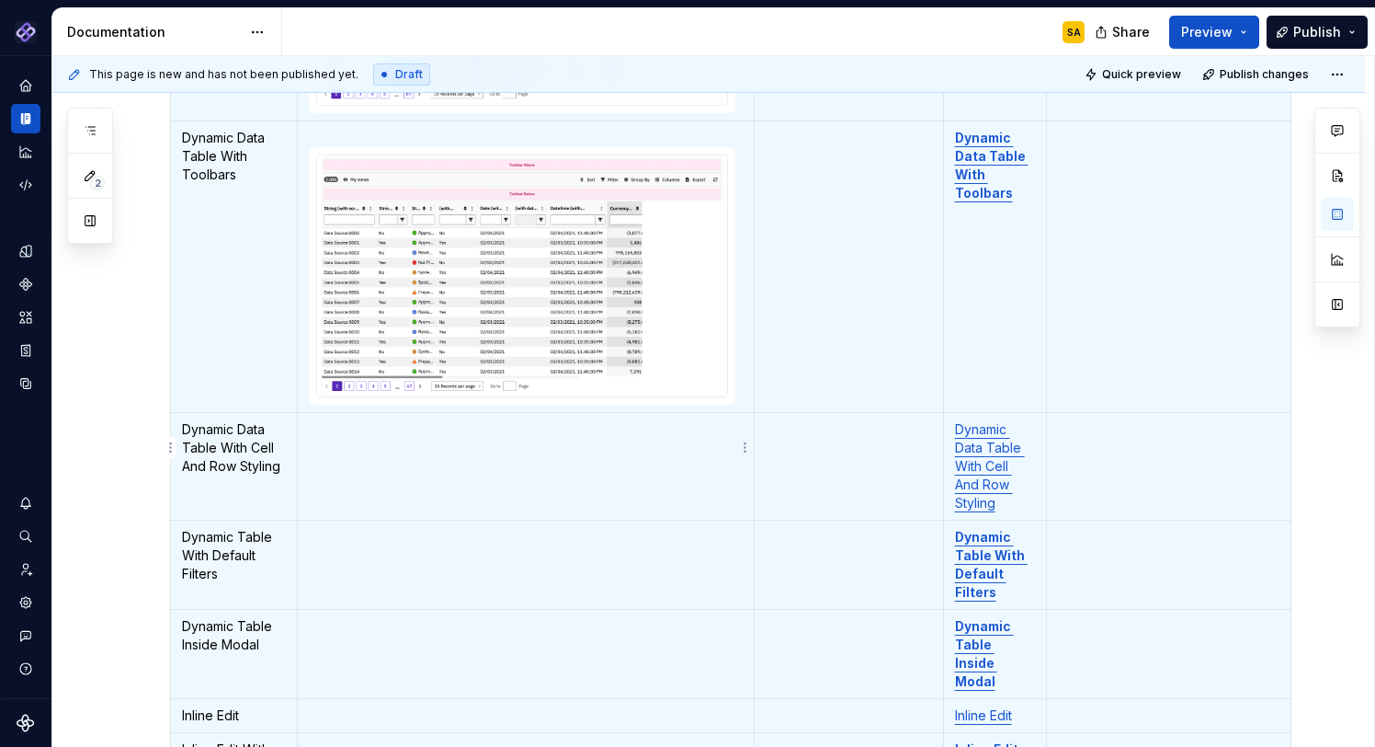
click at [496, 431] on td "To enrich screen reader interactions, please activate Accessibility in Grammarl…" at bounding box center [526, 466] width 457 height 108
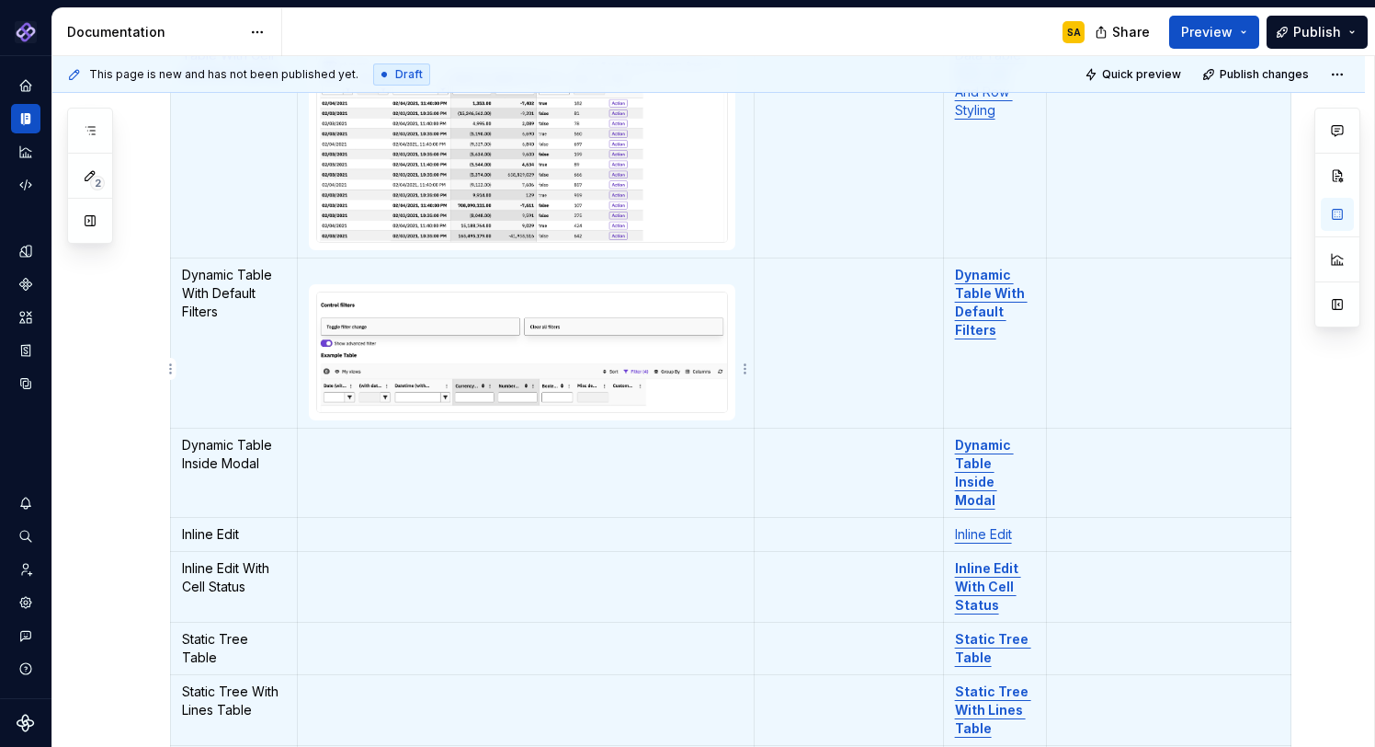
scroll to position [2664, 0]
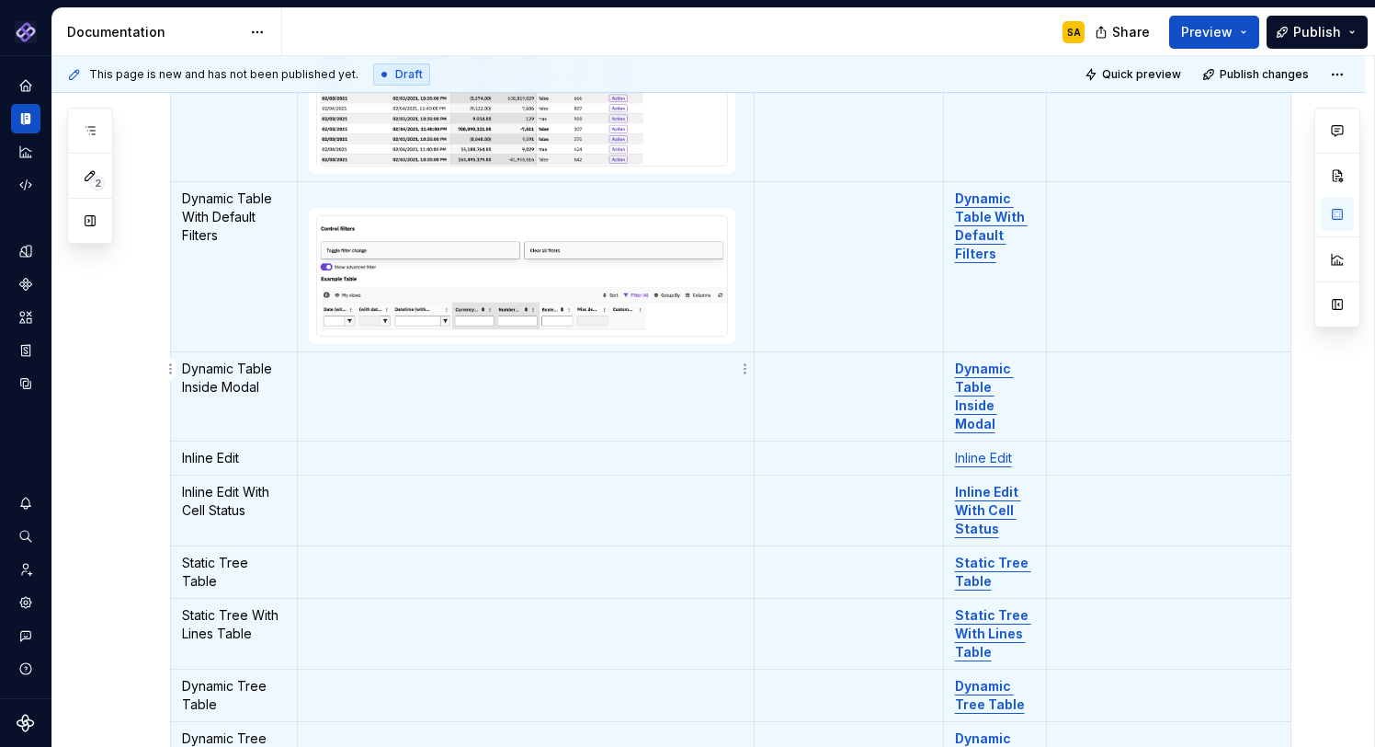
click at [418, 371] on td "To enrich screen reader interactions, please activate Accessibility in Grammarl…" at bounding box center [526, 395] width 457 height 89
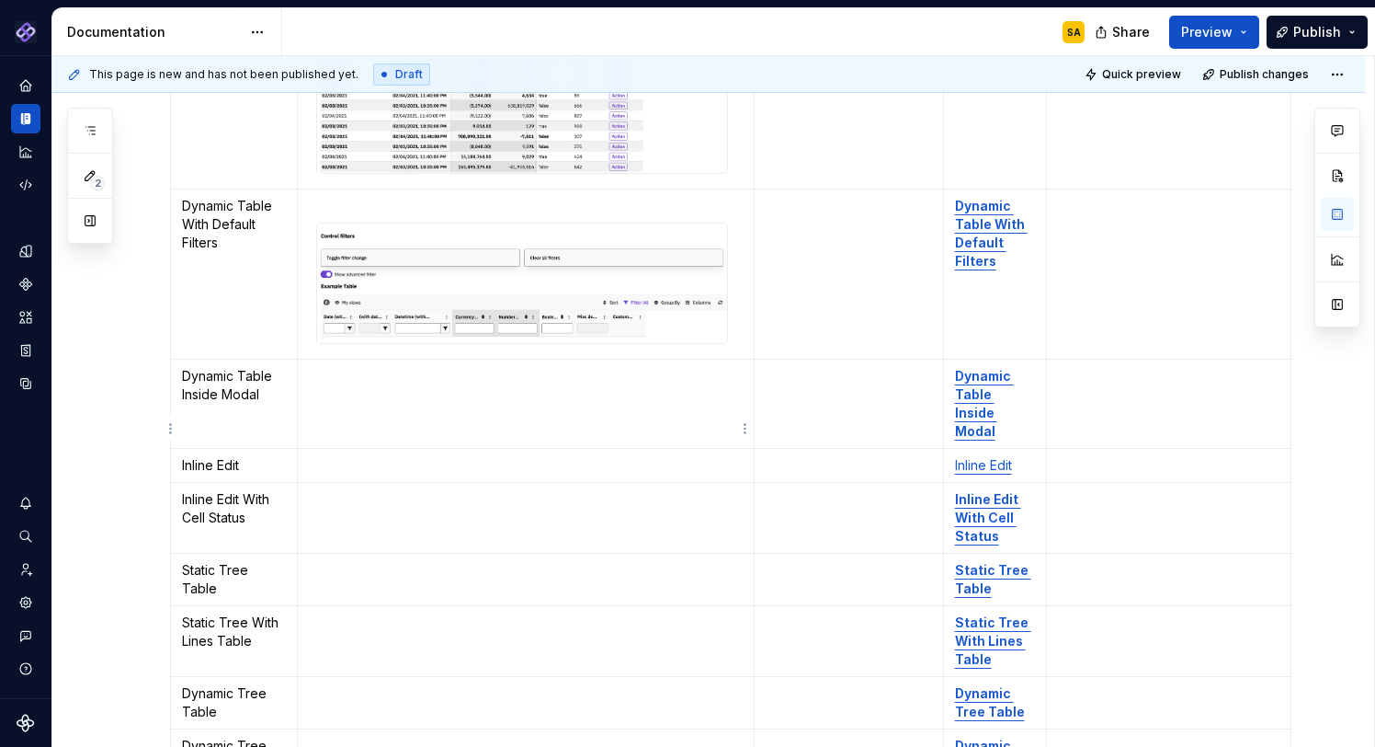
scroll to position [0, 0]
click at [398, 456] on p "To enrich screen reader interactions, please activate Accessibility in Grammarl…" at bounding box center [526, 465] width 434 height 18
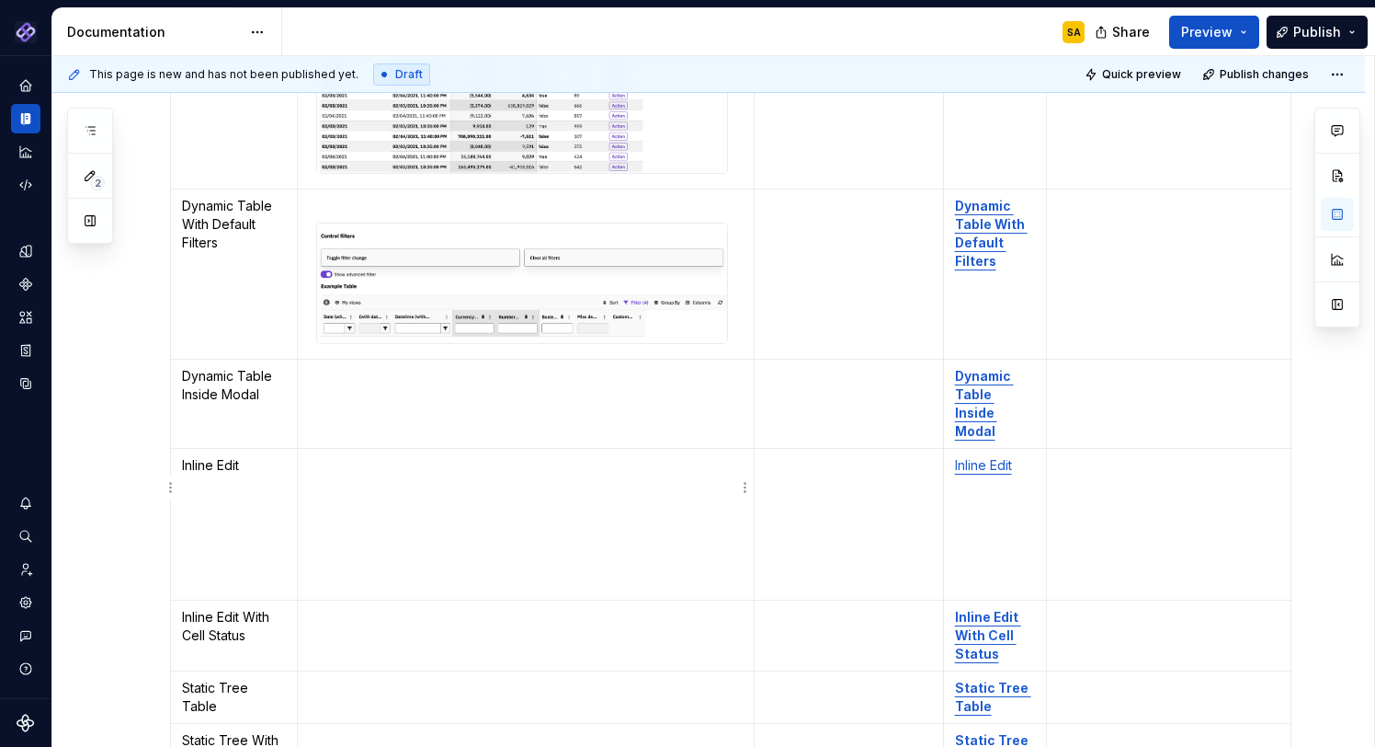
click at [386, 377] on td "To enrich screen reader interactions, please activate Accessibility in Grammarl…" at bounding box center [526, 403] width 457 height 89
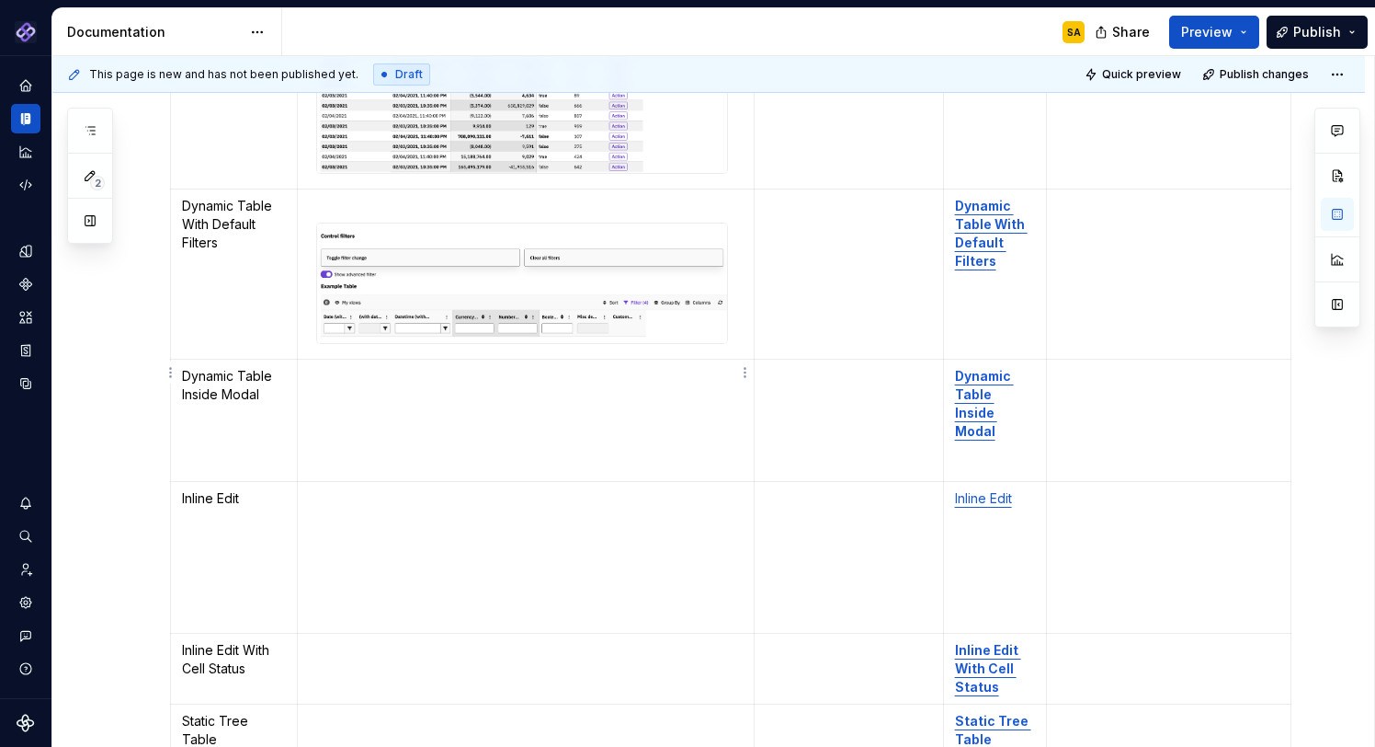
scroll to position [2548, 0]
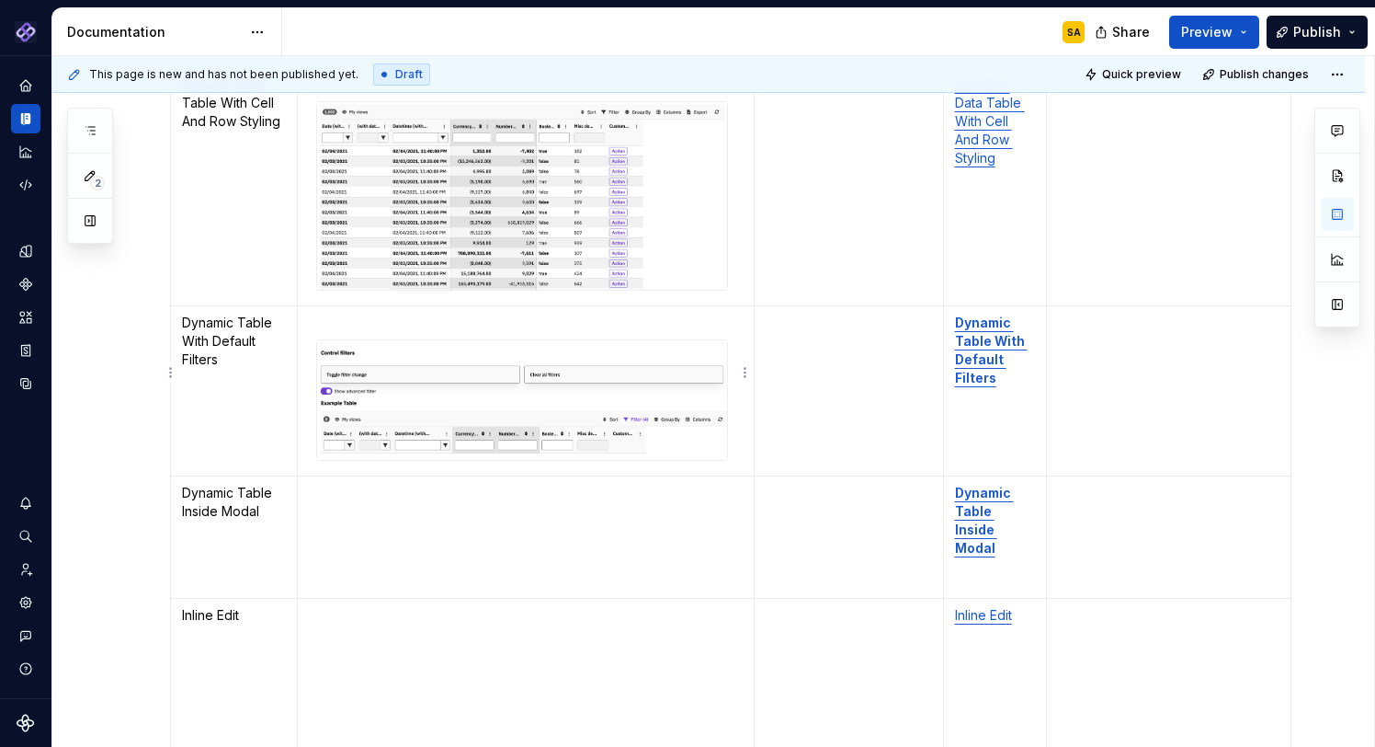
click at [329, 314] on p "To enrich screen reader interactions, please activate Accessibility in Grammarl…" at bounding box center [526, 323] width 434 height 18
click at [318, 339] on div "To enrich screen reader interactions, please activate Accessibility in Grammarl…" at bounding box center [522, 399] width 412 height 121
click at [320, 314] on p "To enrich screen reader interactions, please activate Accessibility in Grammarl…" at bounding box center [526, 323] width 434 height 18
click at [375, 542] on p "To enrich screen reader interactions, please activate Accessibility in Grammarl…" at bounding box center [526, 551] width 434 height 18
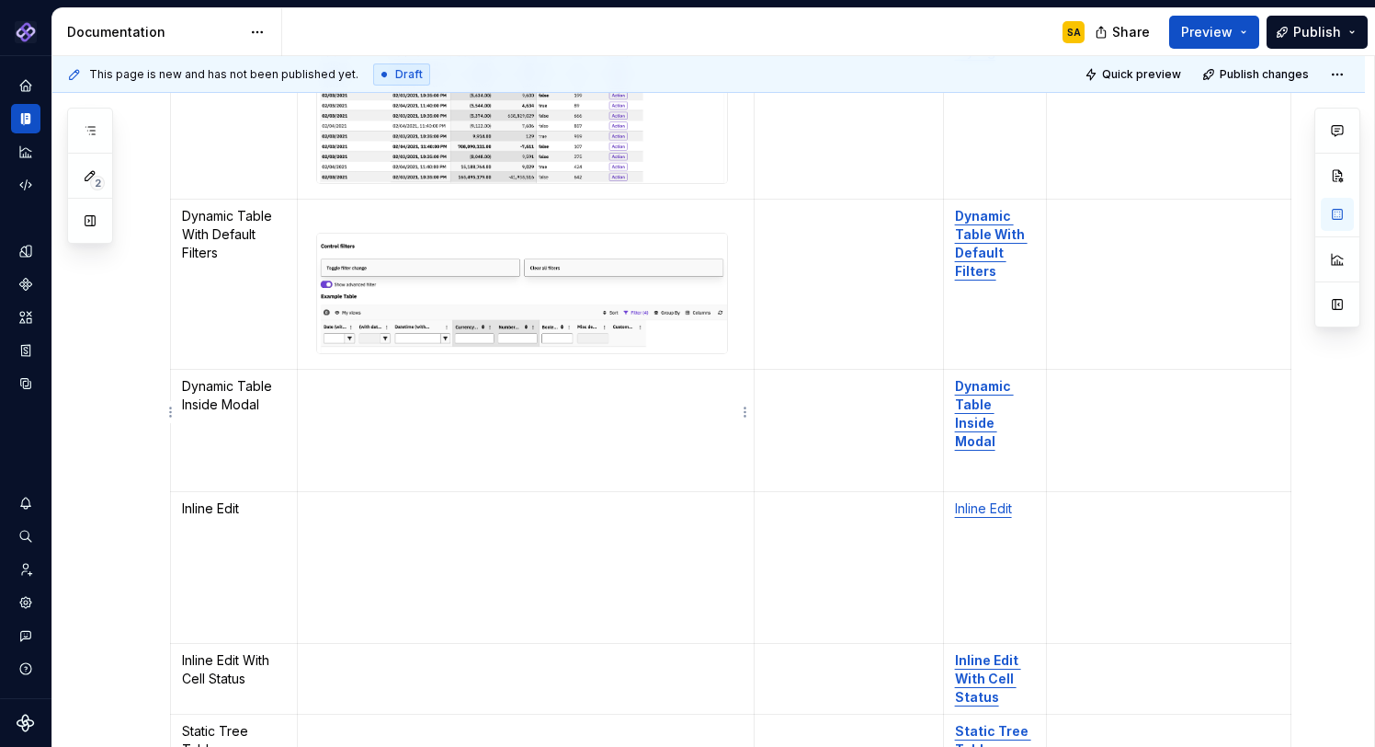
scroll to position [2654, 0]
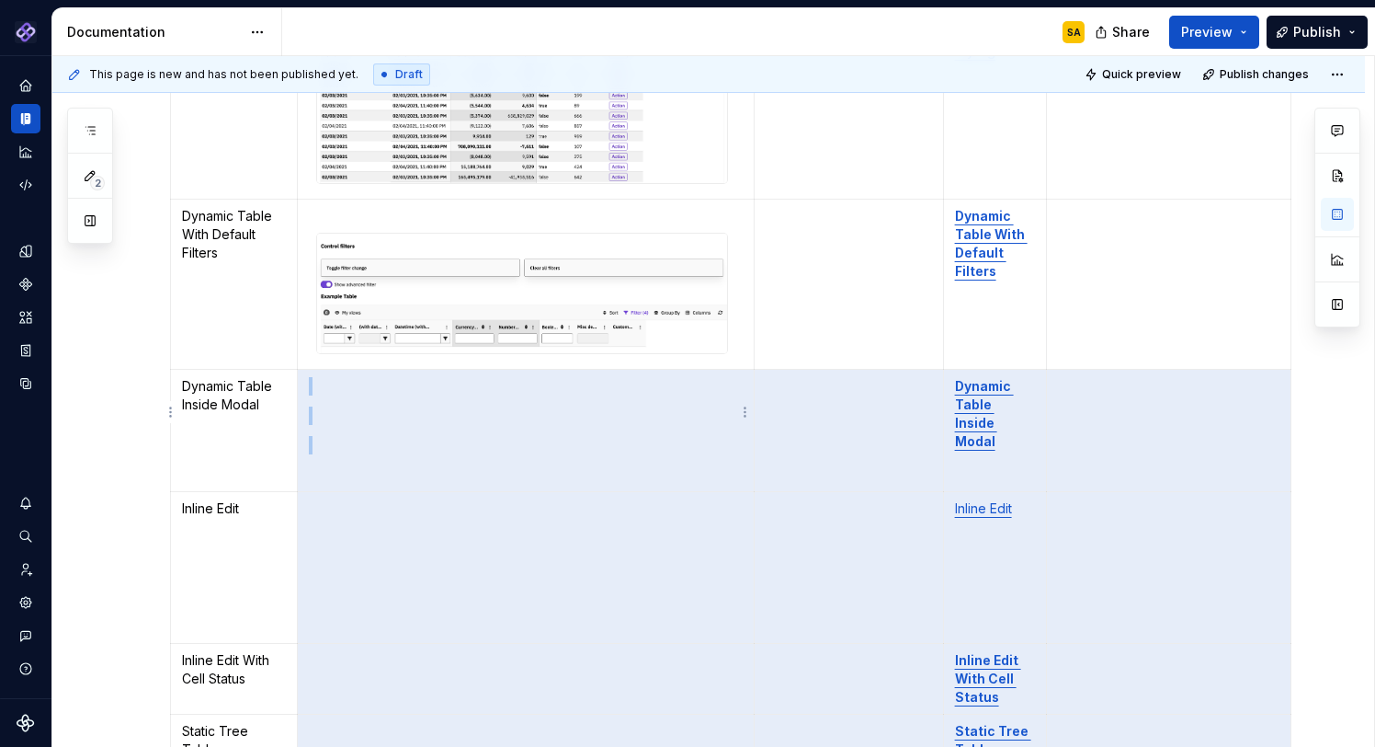
drag, startPoint x: 1269, startPoint y: 736, endPoint x: 1055, endPoint y: 576, distance: 267.2
click at [395, 394] on tbody "Variants Table Page Variant visual Use Case / Purpose Storybook Detailed instru…" at bounding box center [731, 370] width 1121 height 5240
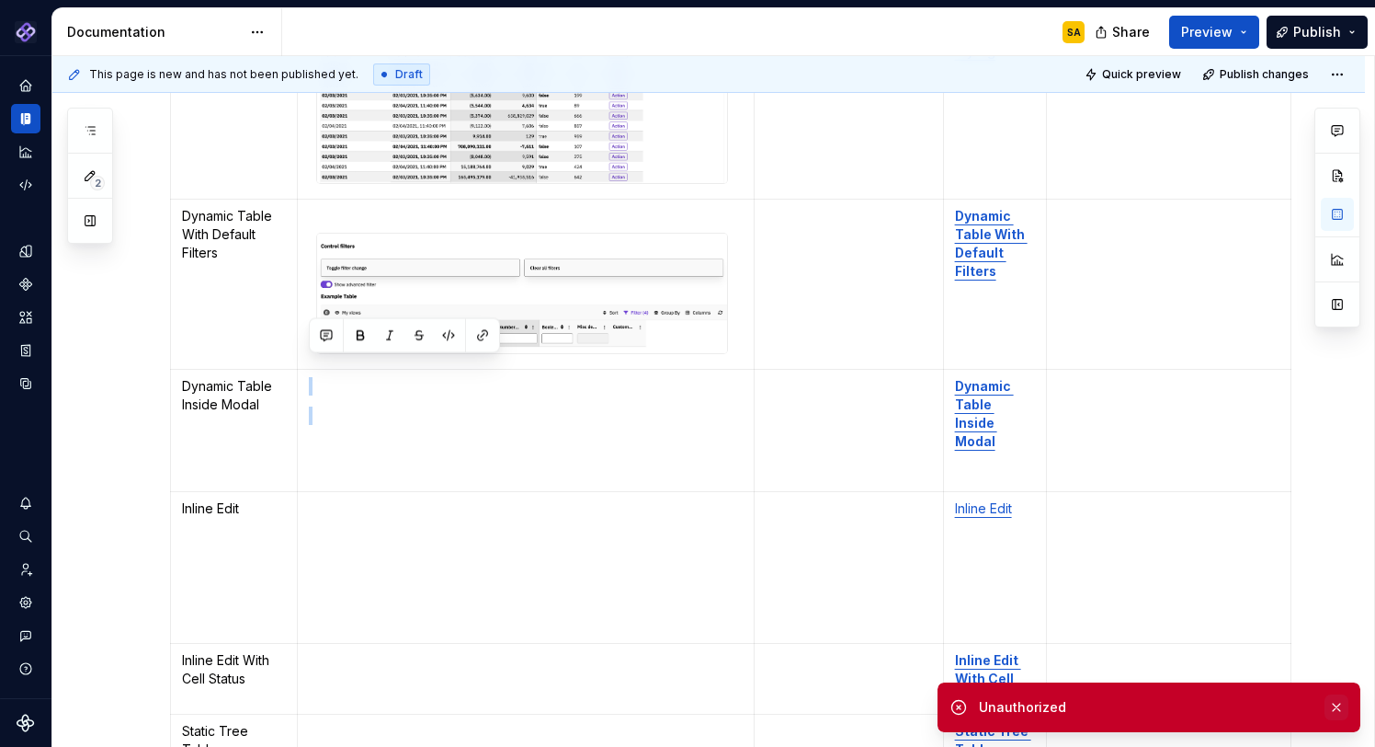
click at [1334, 705] on button "button" at bounding box center [1337, 707] width 24 height 26
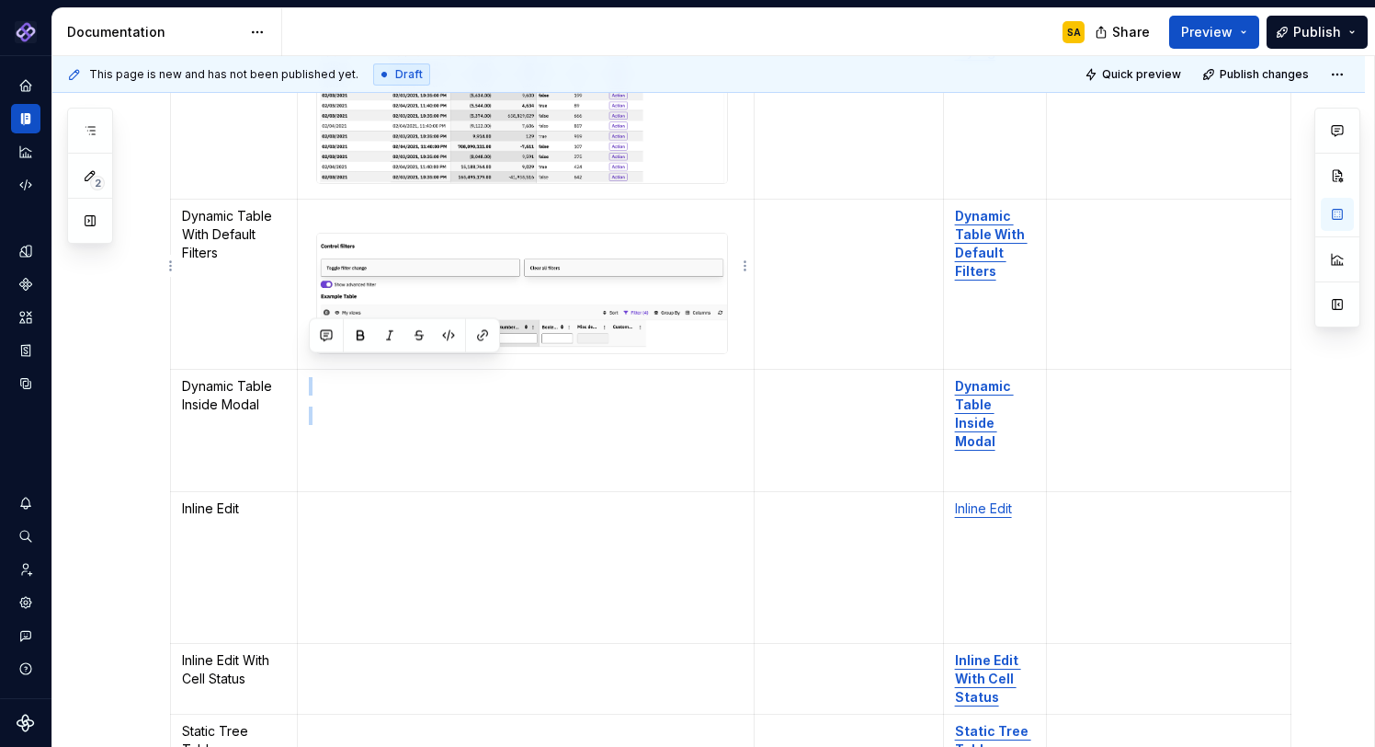
type textarea "*"
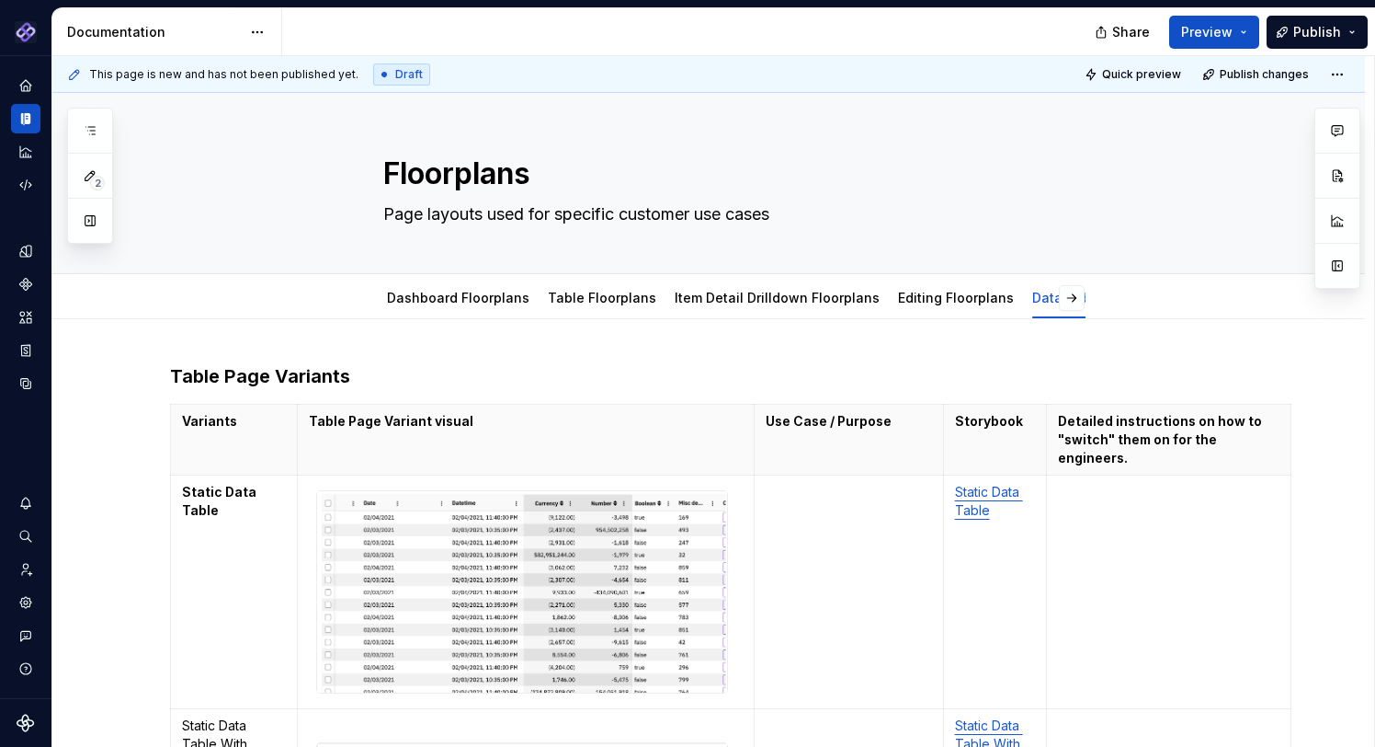
type textarea "*"
